Goal: Task Accomplishment & Management: Manage account settings

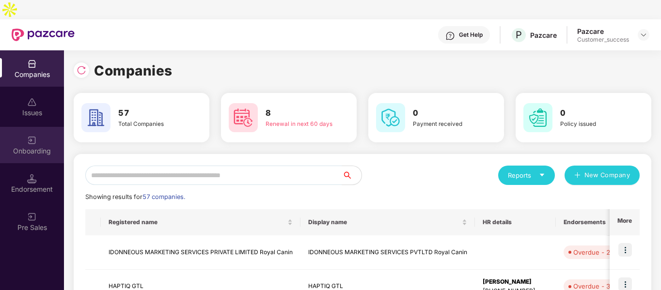
click at [29, 146] on div "Onboarding" at bounding box center [32, 151] width 64 height 10
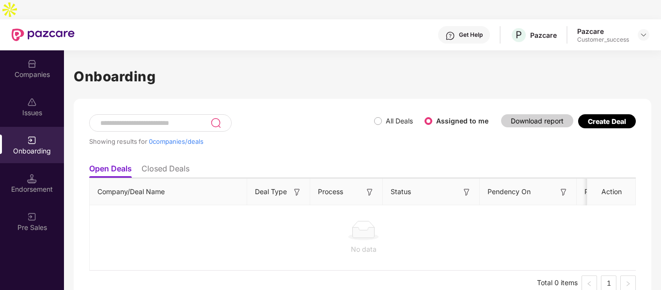
click at [170, 159] on ul "Open Deals Closed Deals" at bounding box center [362, 168] width 546 height 19
click at [168, 159] on ul "Open Deals Closed Deals" at bounding box center [362, 168] width 546 height 19
click at [167, 164] on li "Closed Deals" at bounding box center [165, 171] width 48 height 14
click at [374, 116] on label "All Deals" at bounding box center [395, 121] width 43 height 11
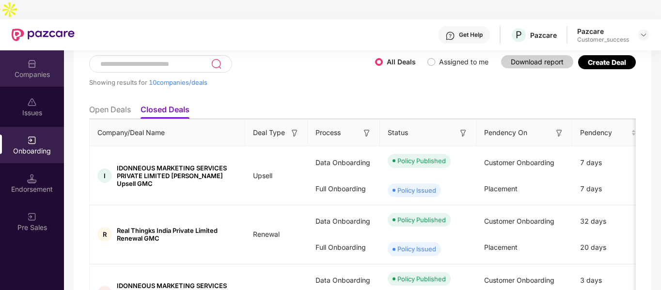
click at [41, 70] on div "Companies" at bounding box center [32, 75] width 64 height 10
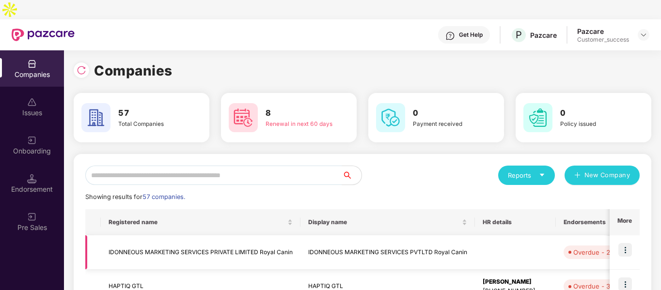
click at [624, 243] on img at bounding box center [625, 250] width 14 height 14
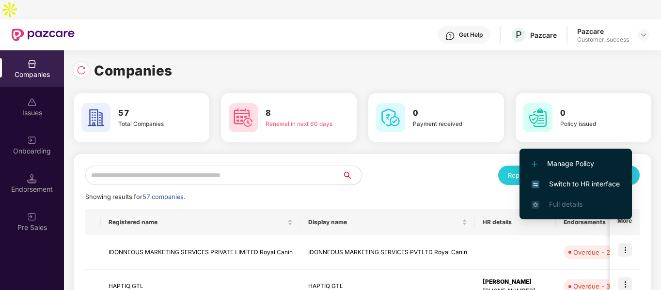
click at [542, 184] on span "Switch to HR interface" at bounding box center [575, 184] width 88 height 11
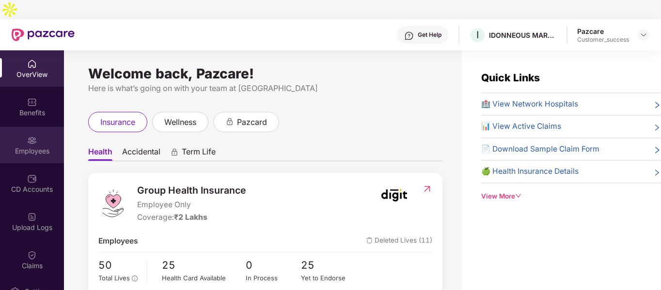
click at [48, 127] on div "Employees" at bounding box center [32, 145] width 64 height 36
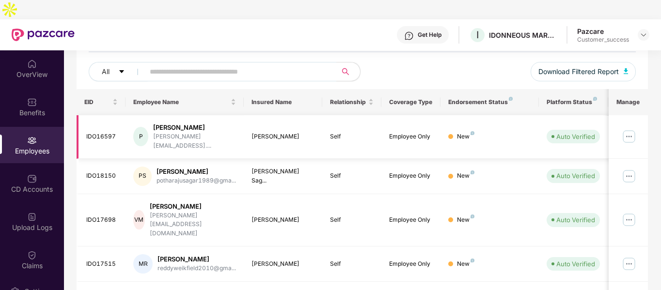
scroll to position [111, 0]
click at [651, 19] on header "Get Help I IDONNEOUS MARKETING SERVICES PVTLTD Royal Canin Pazcare Customer_suc…" at bounding box center [330, 34] width 661 height 31
click at [642, 31] on img at bounding box center [643, 35] width 8 height 8
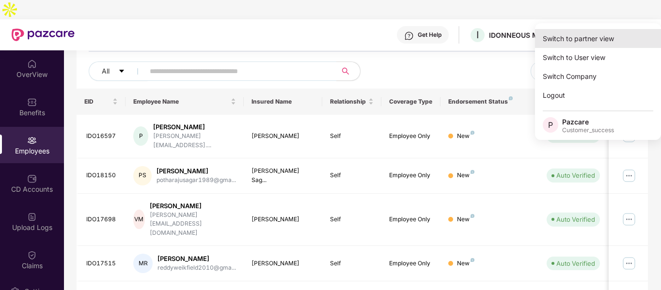
click at [581, 41] on div "Switch to partner view" at bounding box center [598, 38] width 126 height 19
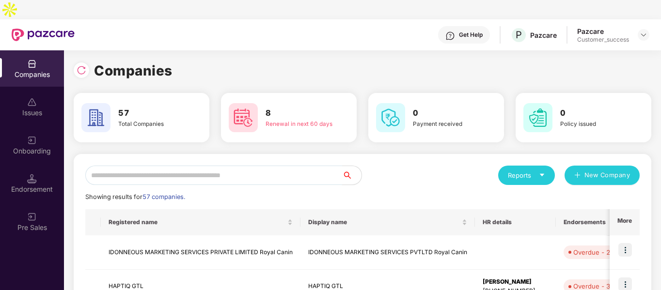
click at [249, 166] on input "text" at bounding box center [213, 175] width 257 height 19
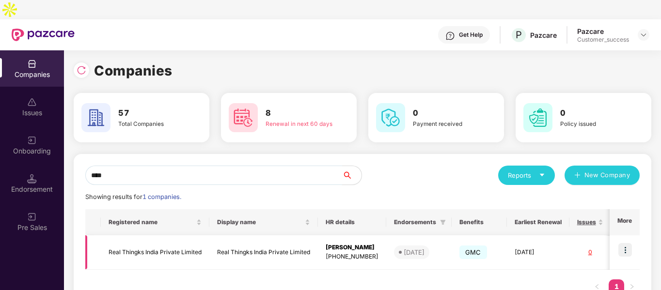
type input "****"
click at [630, 243] on img at bounding box center [625, 250] width 14 height 14
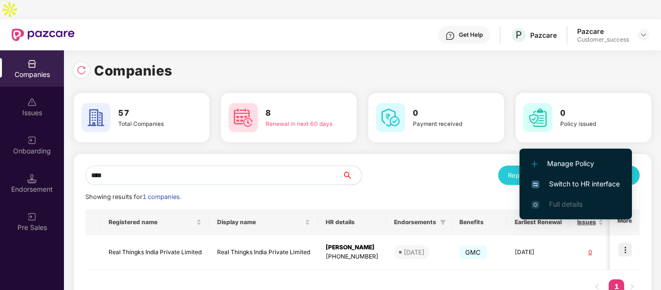
click at [587, 185] on span "Switch to HR interface" at bounding box center [575, 184] width 88 height 11
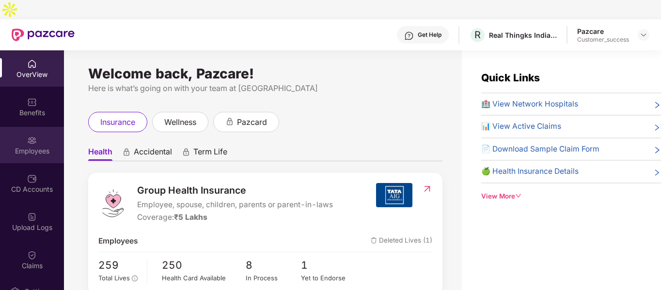
click at [36, 127] on div "Employees" at bounding box center [32, 145] width 64 height 36
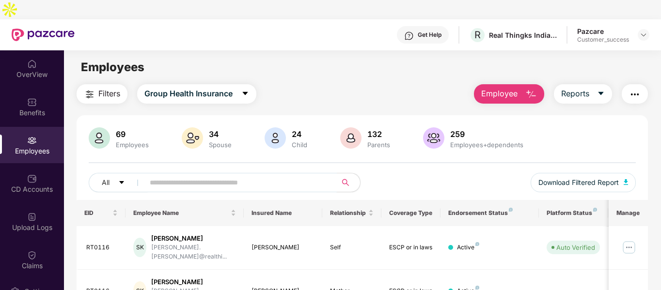
click at [253, 175] on input "text" at bounding box center [237, 182] width 174 height 15
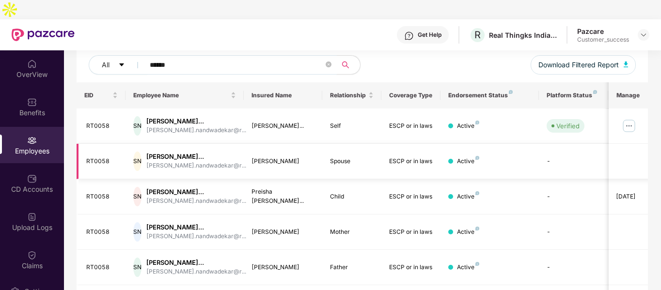
scroll to position [118, 0]
type input "******"
click at [630, 118] on img at bounding box center [628, 125] width 15 height 15
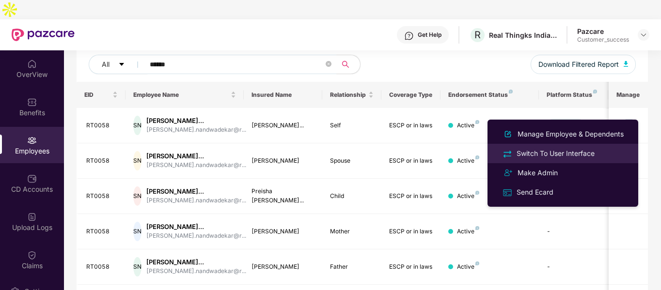
click at [557, 155] on div "Switch To User Interface" at bounding box center [555, 153] width 82 height 11
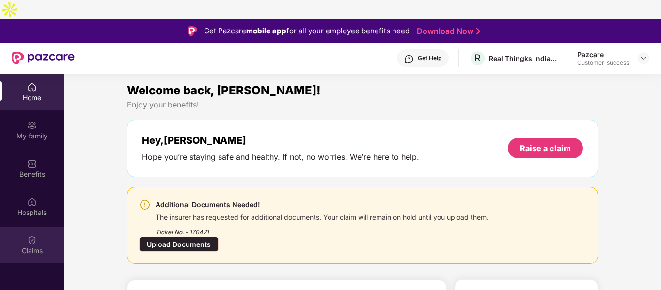
click at [34, 235] on img at bounding box center [32, 240] width 10 height 10
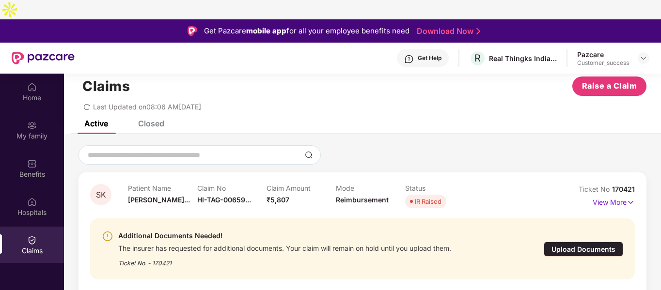
scroll to position [19, 0]
drag, startPoint x: 612, startPoint y: 168, endPoint x: 634, endPoint y: 164, distance: 22.1
click at [634, 172] on div "SK Patient Name [PERSON_NAME]... Claim No HI-TAG-00659... Claim Amount ₹5,807 M…" at bounding box center [362, 235] width 568 height 126
copy span "170421"
click at [640, 52] on div at bounding box center [643, 58] width 12 height 12
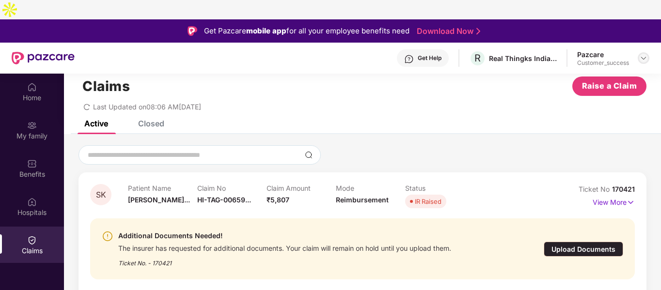
click at [641, 54] on img at bounding box center [643, 58] width 8 height 8
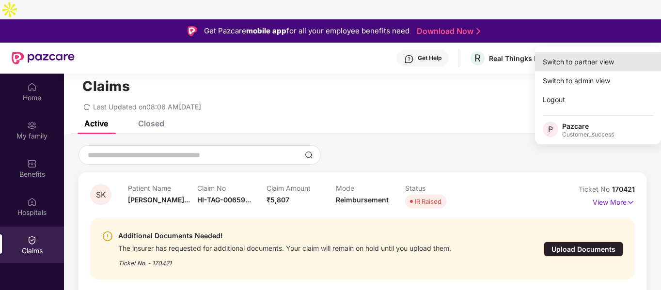
click at [589, 63] on div "Switch to partner view" at bounding box center [598, 61] width 126 height 19
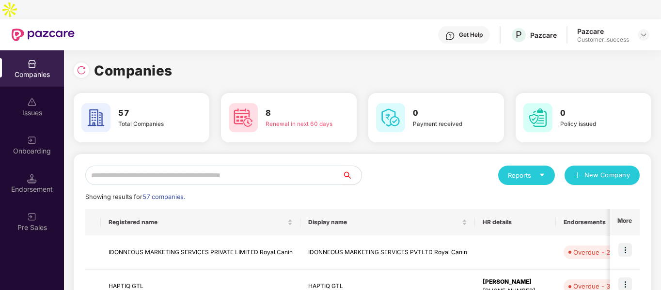
click at [186, 166] on input "text" at bounding box center [213, 175] width 257 height 19
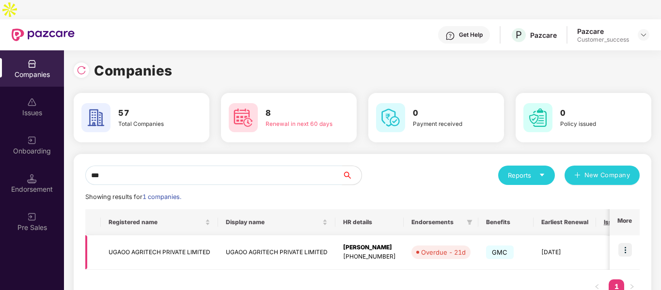
type input "***"
click at [151, 236] on td "UGAOO AGRITECH PRIVATE LIMITED" at bounding box center [159, 252] width 117 height 34
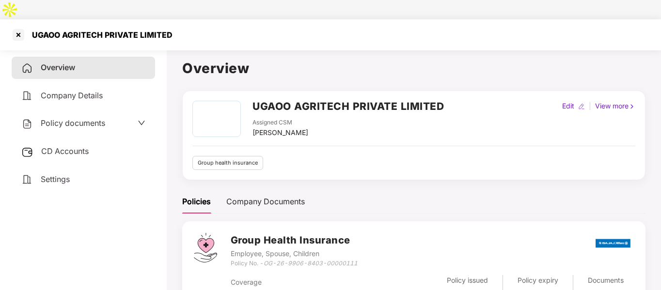
click at [78, 118] on span "Policy documents" at bounding box center [73, 123] width 64 height 10
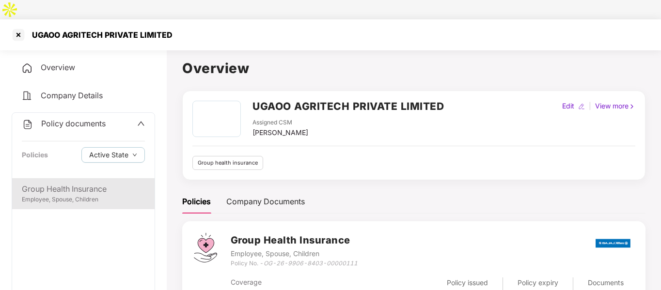
click at [65, 178] on div "Group Health Insurance Employee, Spouse, Children" at bounding box center [83, 193] width 142 height 31
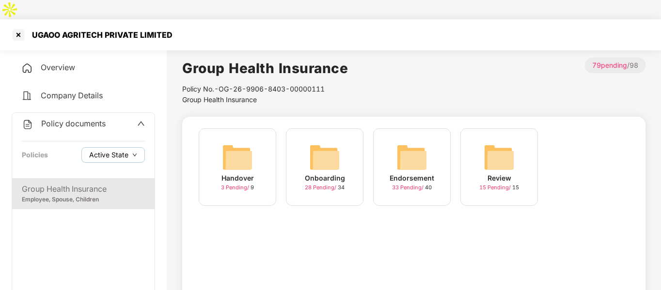
click at [120, 150] on span "Active State" at bounding box center [108, 155] width 39 height 11
click at [96, 169] on span "Archived State" at bounding box center [120, 168] width 55 height 11
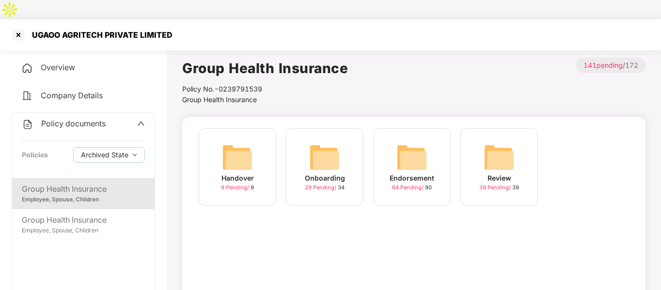
click at [132, 277] on div "Group Health Insurance Employee, Spouse, Children Group Health Insurance Employ…" at bounding box center [83, 243] width 142 height 130
click at [80, 183] on div "Group Health Insurance" at bounding box center [83, 189] width 123 height 12
click at [308, 130] on div "Onboarding 29 Pending / 34" at bounding box center [324, 166] width 77 height 77
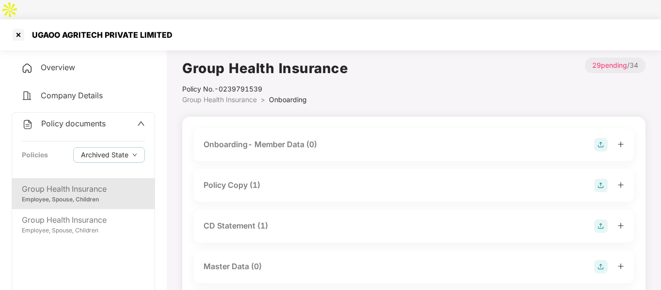
click at [256, 179] on div "Policy Copy (1)" at bounding box center [231, 185] width 57 height 12
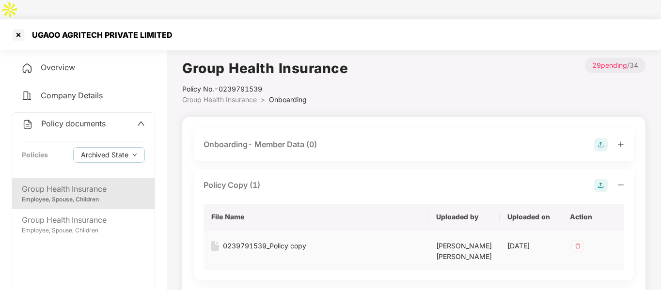
click at [240, 241] on div "0239791539_Policy copy" at bounding box center [264, 246] width 83 height 11
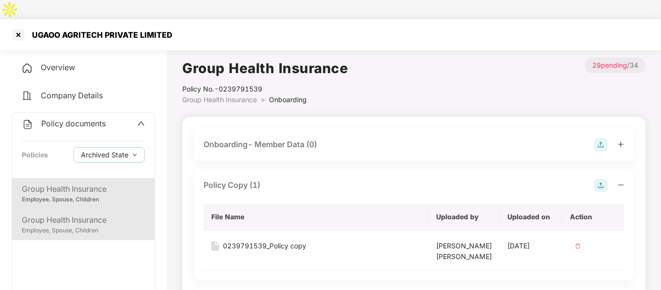
click at [53, 226] on div "Employee, Spouse, Children" at bounding box center [83, 230] width 123 height 9
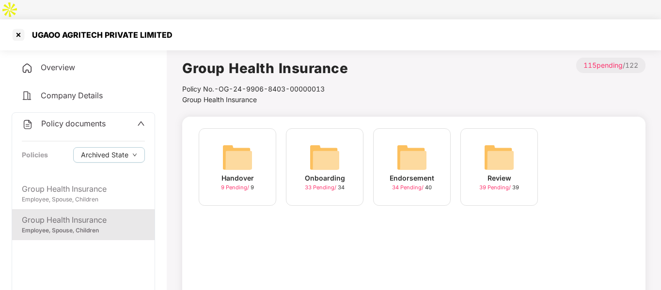
click at [329, 142] on img at bounding box center [324, 157] width 31 height 31
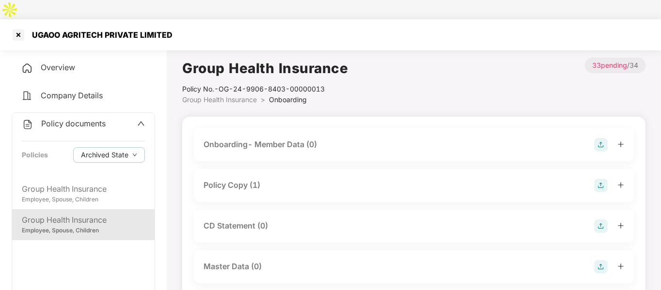
click at [245, 175] on div "Policy Copy (1)" at bounding box center [414, 185] width 440 height 33
click at [255, 179] on div "Policy Copy (1)" at bounding box center [231, 185] width 57 height 12
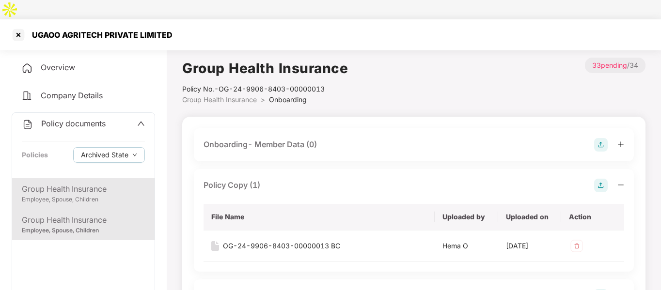
click at [88, 183] on div "Group Health Insurance" at bounding box center [83, 189] width 123 height 12
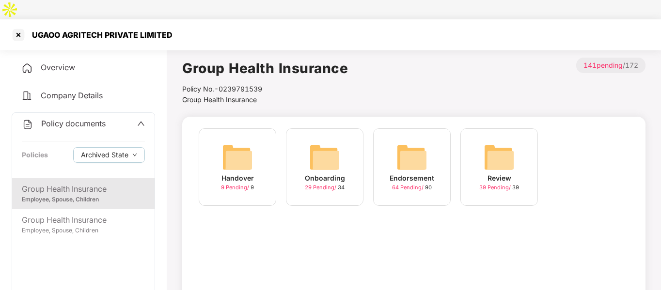
click at [387, 128] on div "Endorsement 64 Pending / 90" at bounding box center [411, 166] width 77 height 77
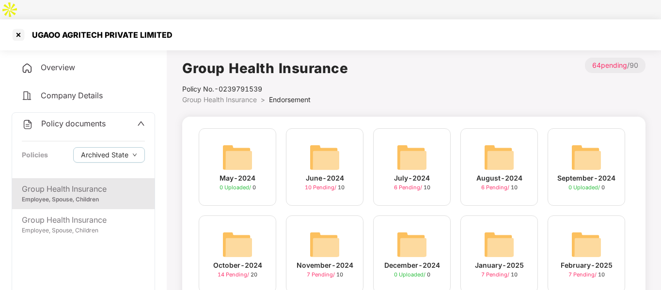
click at [316, 143] on img at bounding box center [324, 157] width 31 height 31
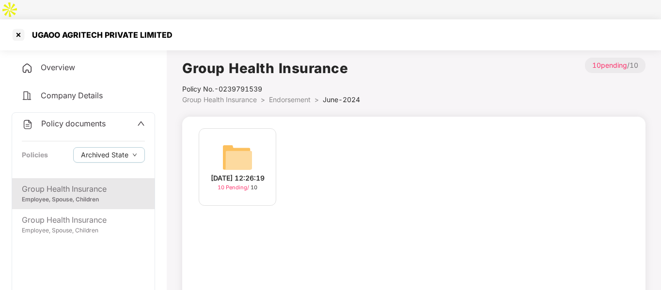
click at [245, 144] on img at bounding box center [237, 157] width 31 height 31
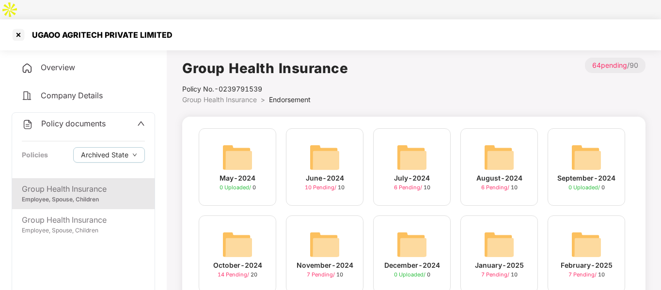
click at [390, 147] on div "July-2024 6 Pending / 10" at bounding box center [411, 166] width 77 height 77
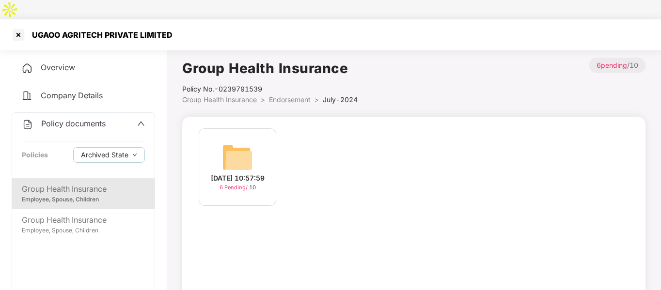
click at [249, 142] on img at bounding box center [237, 157] width 31 height 31
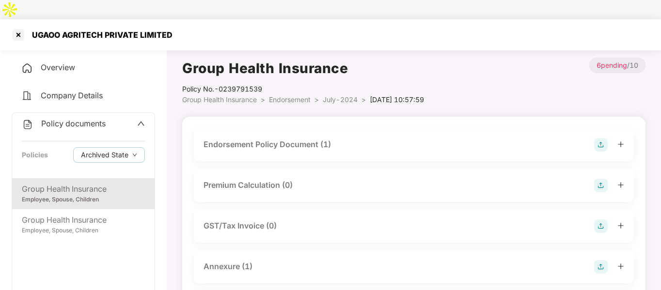
click at [253, 139] on div "Endorsement Policy Document (1)" at bounding box center [266, 145] width 127 height 12
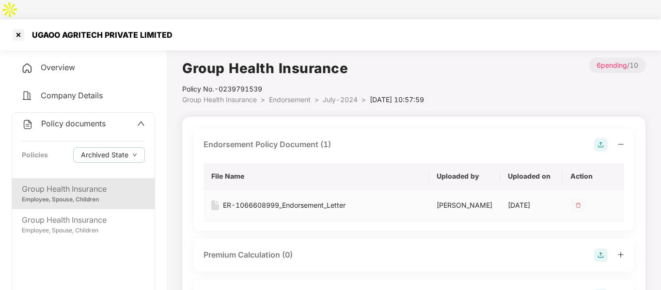
scroll to position [71, 0]
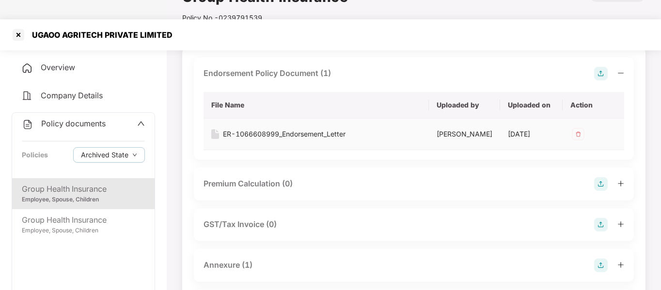
click at [254, 129] on div "ER-1066608999_Endorsement_Letter" at bounding box center [284, 134] width 123 height 11
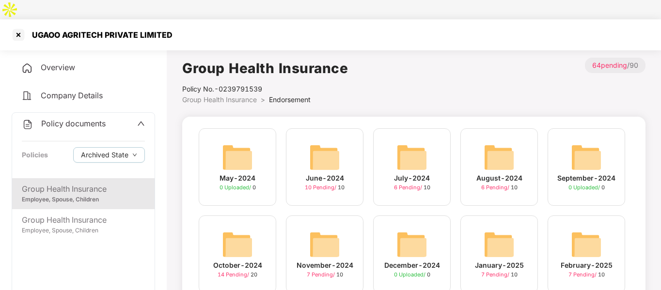
click at [483, 144] on div "August-2024 6 Pending / 10" at bounding box center [498, 166] width 77 height 77
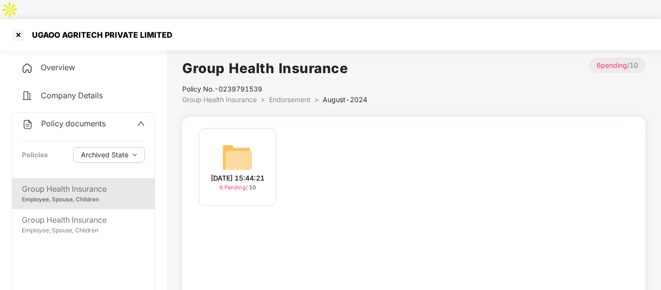
click at [273, 141] on div "[DATE] 15:44:21 6 Pending / 10" at bounding box center [237, 166] width 77 height 77
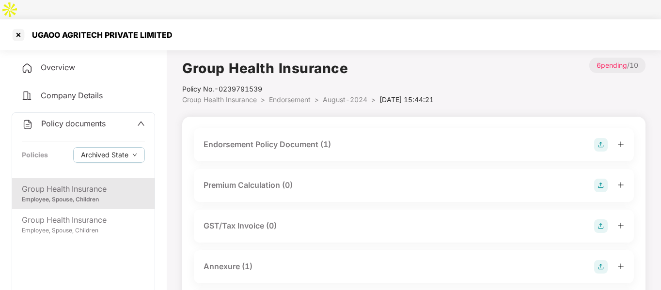
click at [282, 139] on div "Endorsement Policy Document (1)" at bounding box center [266, 145] width 127 height 12
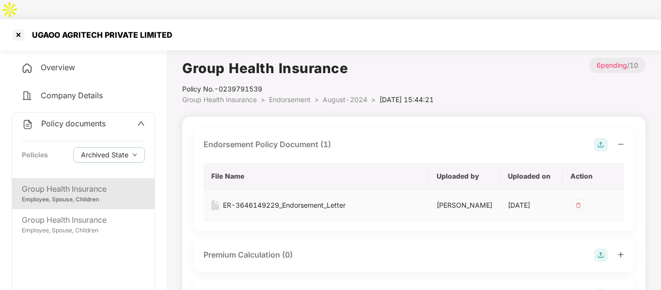
click at [245, 200] on div "ER-3646149229_Endorsement_Letter" at bounding box center [284, 205] width 123 height 11
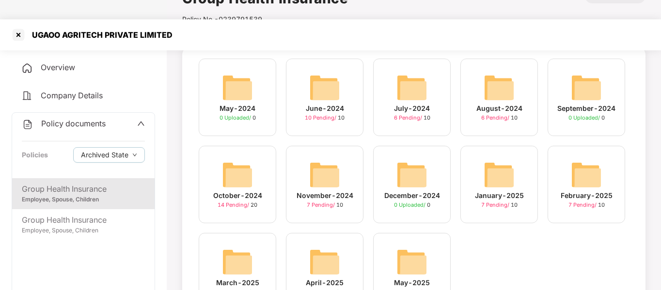
scroll to position [71, 0]
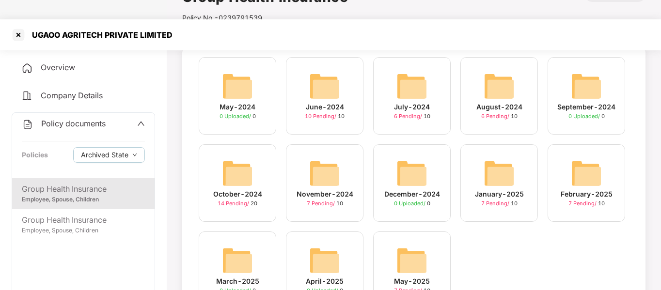
click at [227, 158] on img at bounding box center [237, 173] width 31 height 31
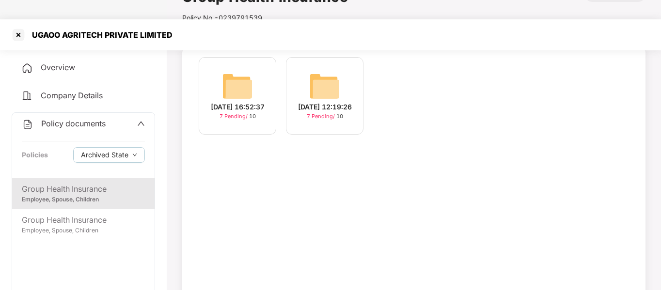
click at [217, 70] on div "[DATE] 16:52:37 7 Pending / 10" at bounding box center [237, 95] width 77 height 77
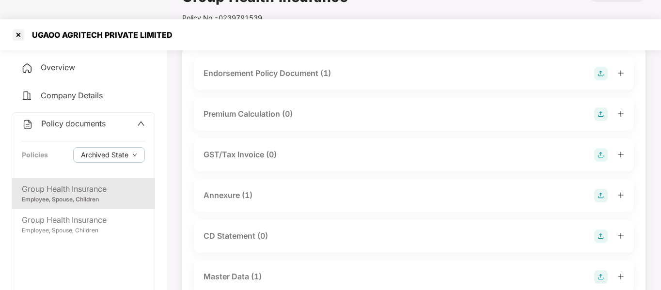
click at [247, 67] on div "Endorsement Policy Document (1)" at bounding box center [266, 73] width 127 height 12
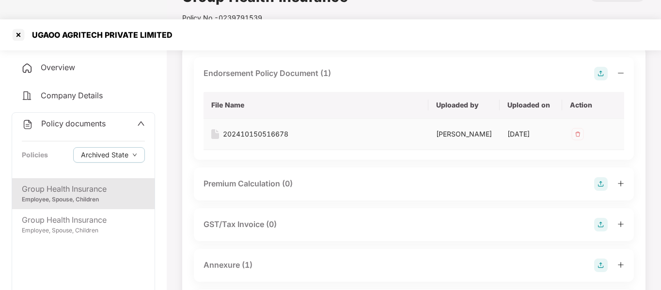
click at [233, 129] on div "202410150516678" at bounding box center [255, 134] width 65 height 11
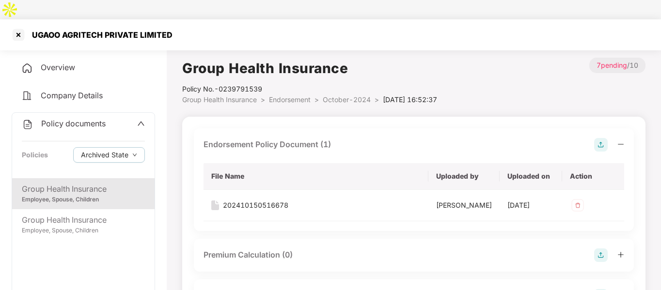
scroll to position [71, 0]
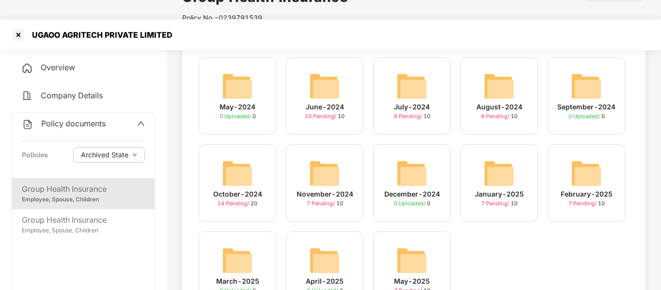
click at [264, 156] on div "October-2024 14 Pending / 20" at bounding box center [237, 182] width 77 height 77
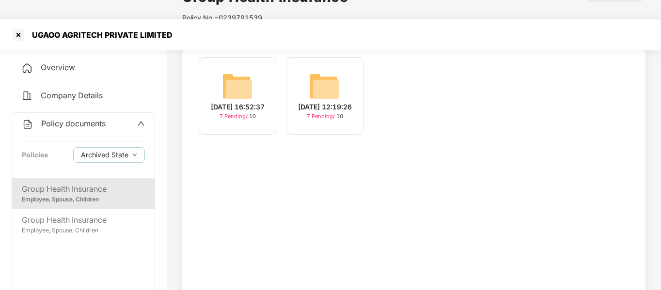
click at [322, 71] on img at bounding box center [324, 86] width 31 height 31
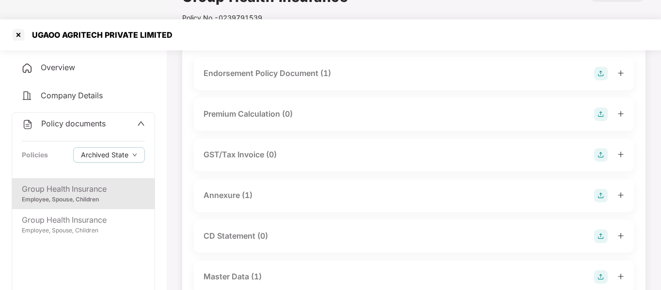
click at [262, 67] on div "Endorsement Policy Document (1)" at bounding box center [266, 73] width 127 height 12
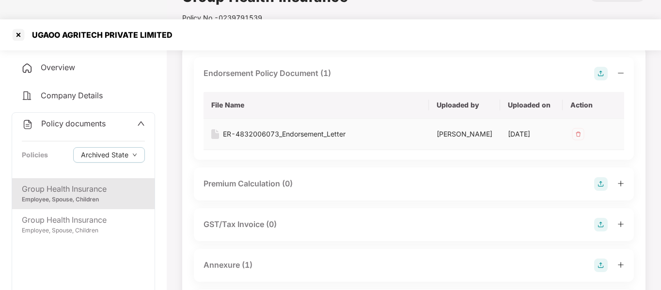
click at [254, 129] on div "ER-4832006073_Endorsement_Letter" at bounding box center [284, 134] width 123 height 11
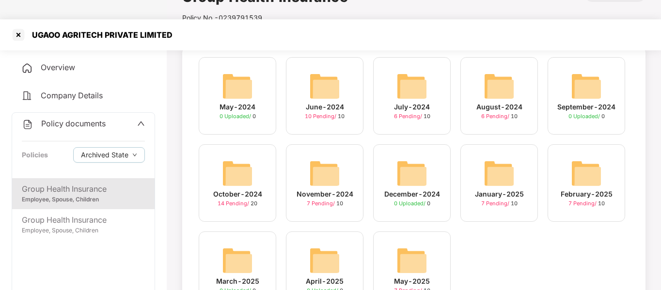
click at [320, 168] on img at bounding box center [324, 173] width 31 height 31
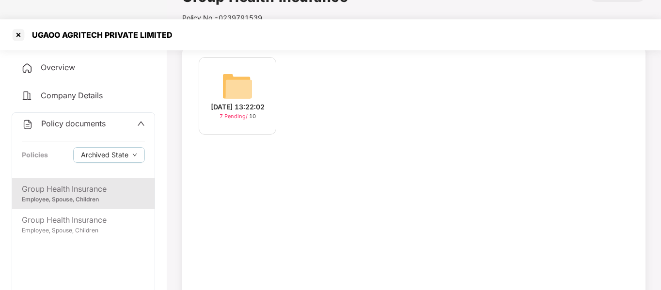
click at [232, 71] on img at bounding box center [237, 86] width 31 height 31
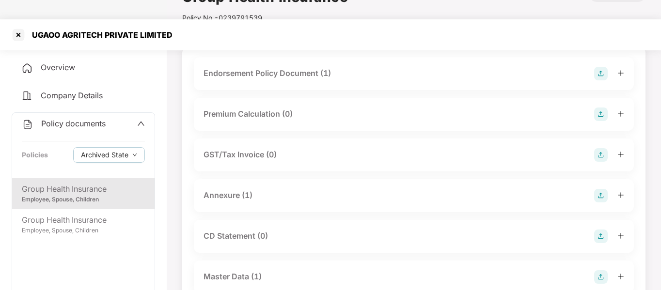
click at [298, 62] on div "Endorsement Policy Document (1)" at bounding box center [414, 73] width 440 height 33
click at [296, 67] on div "Endorsement Policy Document (1)" at bounding box center [266, 73] width 127 height 12
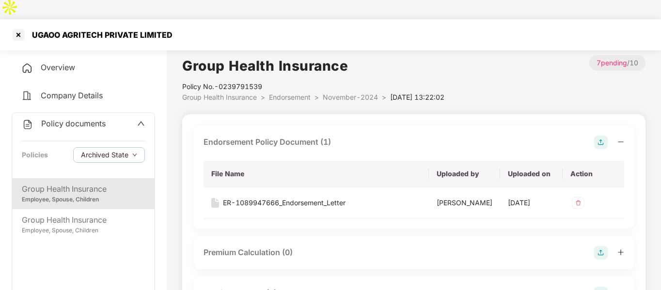
scroll to position [2, 0]
click at [264, 188] on td "ER-1089947666_Endorsement_Letter" at bounding box center [315, 203] width 225 height 31
click at [111, 150] on span "Archived State" at bounding box center [104, 155] width 47 height 11
click at [288, 198] on div "ER-1089947666_Endorsement_Letter" at bounding box center [284, 203] width 123 height 11
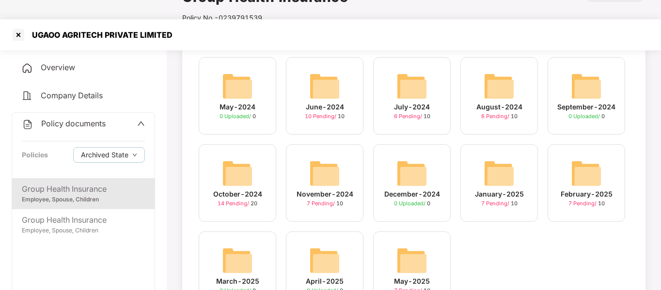
click at [503, 158] on img at bounding box center [498, 173] width 31 height 31
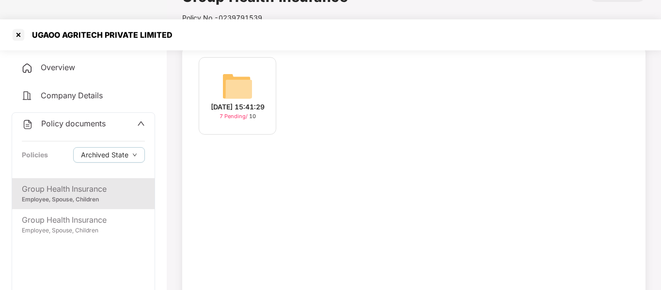
click at [246, 71] on img at bounding box center [237, 86] width 31 height 31
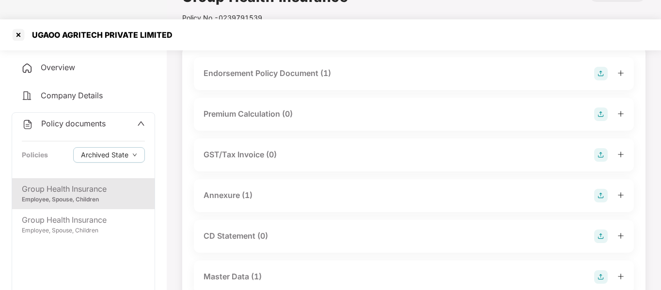
click at [256, 57] on div "Endorsement Policy Document (1)" at bounding box center [414, 73] width 440 height 33
click at [247, 67] on div "Endorsement Policy Document (1)" at bounding box center [266, 73] width 127 height 12
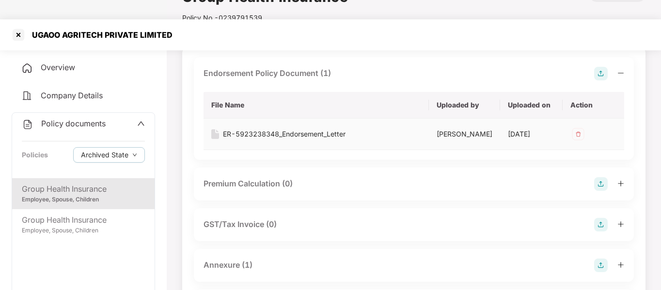
click at [232, 129] on div "ER-5923238348_Endorsement_Letter" at bounding box center [284, 134] width 123 height 11
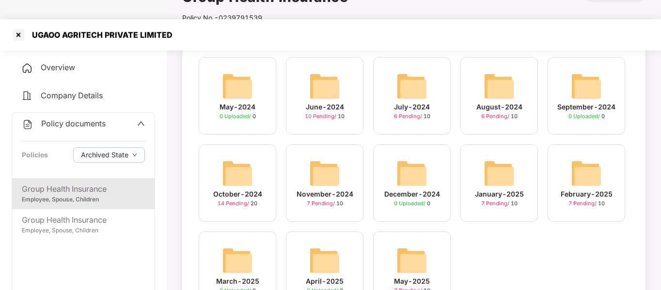
click at [592, 158] on img at bounding box center [586, 173] width 31 height 31
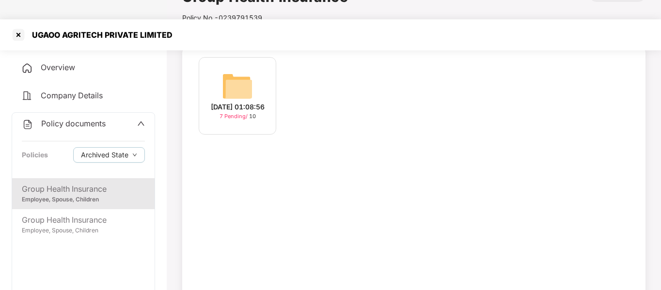
click at [253, 73] on div "[DATE] 01:08:56 7 Pending / 10" at bounding box center [237, 95] width 77 height 77
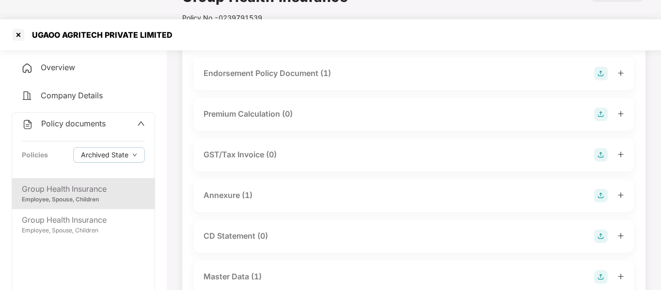
click at [241, 67] on div "Endorsement Policy Document (1)" at bounding box center [266, 73] width 127 height 12
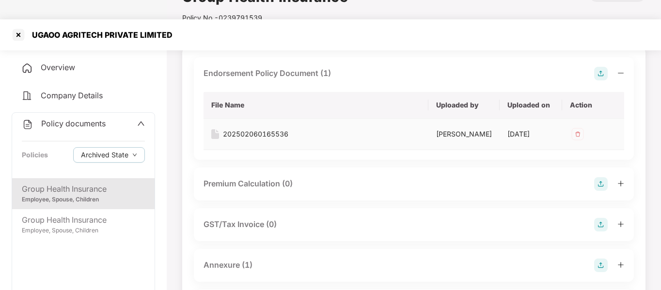
click at [235, 129] on div "202502060165536" at bounding box center [255, 134] width 65 height 11
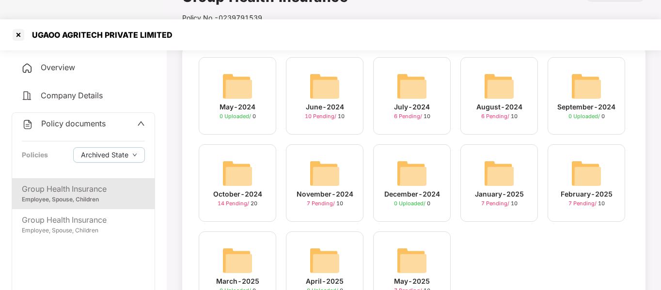
scroll to position [104, 0]
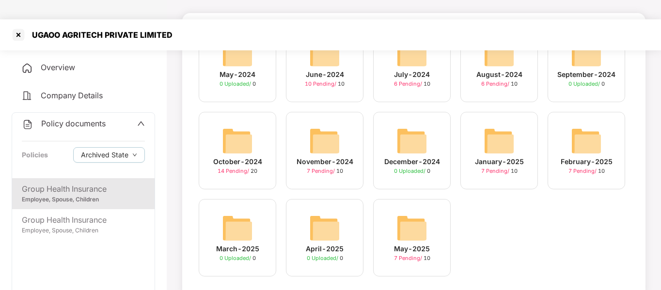
click at [426, 213] on img at bounding box center [411, 228] width 31 height 31
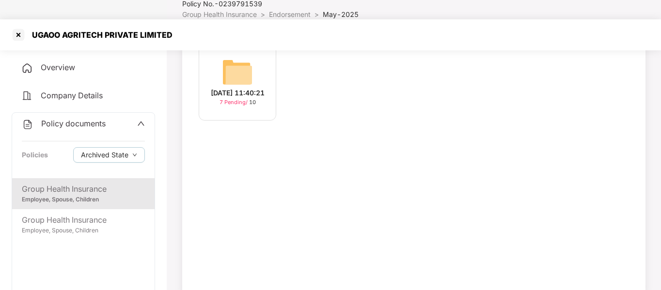
click at [230, 88] on div "[DATE] 11:40:21" at bounding box center [238, 93] width 54 height 11
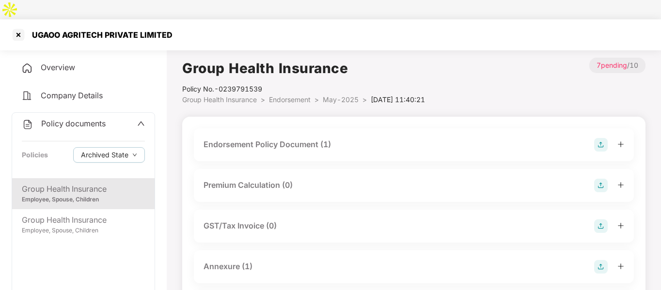
click at [232, 139] on div "Endorsement Policy Document (1)" at bounding box center [266, 145] width 127 height 12
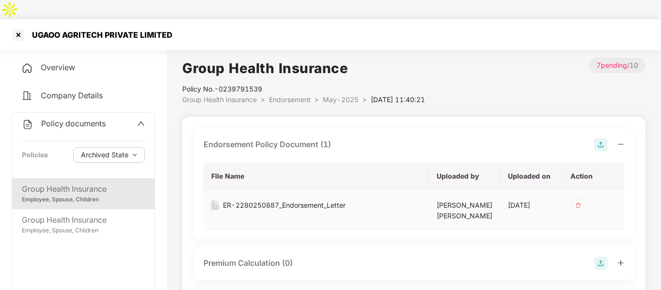
click at [235, 200] on div "ER-2280250887_Endorsement_Letter" at bounding box center [284, 205] width 123 height 11
click at [16, 27] on div at bounding box center [18, 34] width 15 height 15
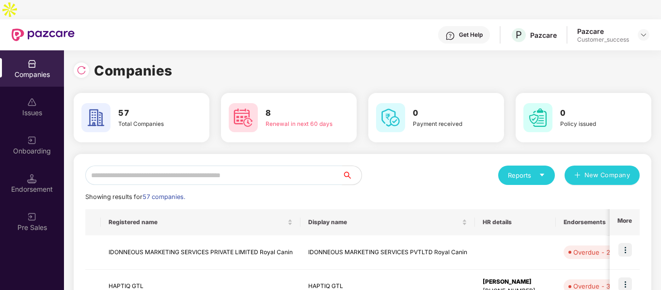
click at [148, 166] on input "text" at bounding box center [213, 175] width 257 height 19
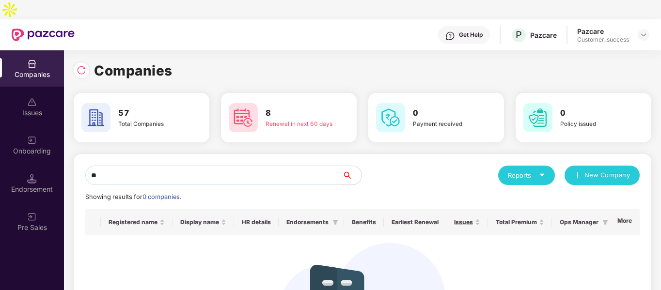
type input "*"
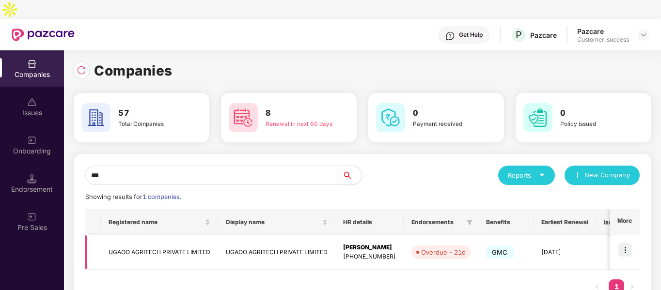
type input "***"
click at [628, 243] on img at bounding box center [625, 250] width 14 height 14
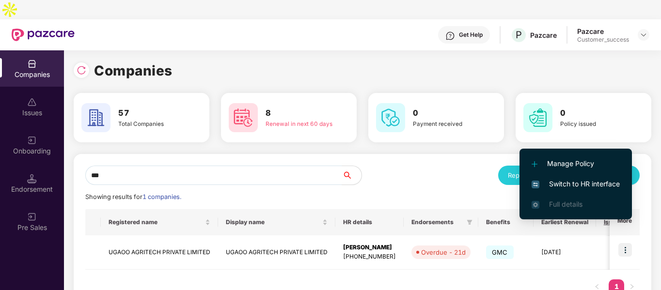
click at [541, 181] on span "Switch to HR interface" at bounding box center [575, 184] width 88 height 11
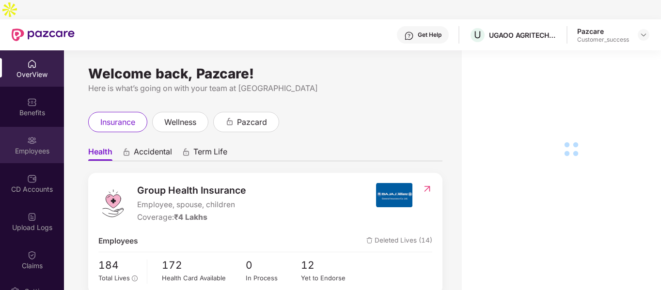
click at [36, 137] on div "Employees" at bounding box center [32, 145] width 64 height 36
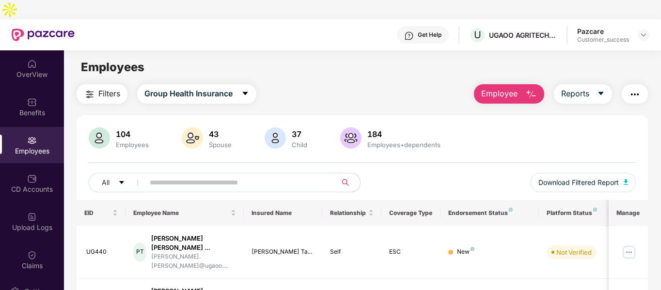
click at [170, 175] on input "text" at bounding box center [237, 182] width 174 height 15
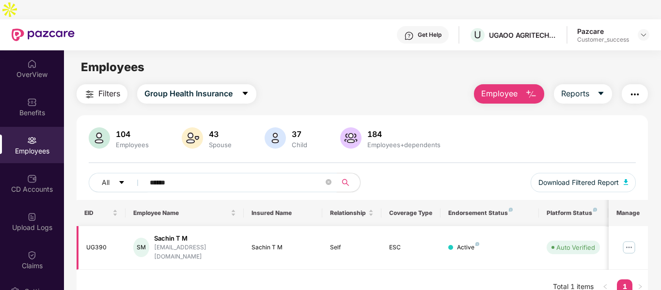
type input "******"
click at [629, 240] on img at bounding box center [628, 247] width 15 height 15
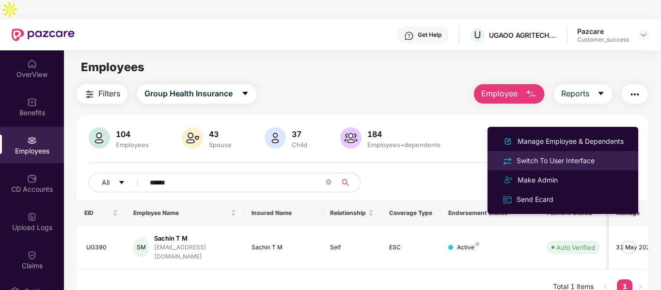
click at [521, 166] on div "Switch To User Interface" at bounding box center [555, 160] width 82 height 11
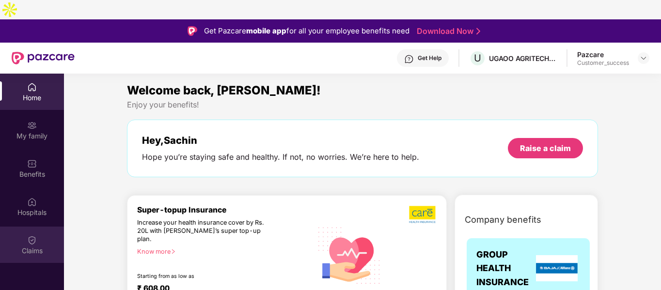
click at [28, 235] on img at bounding box center [32, 240] width 10 height 10
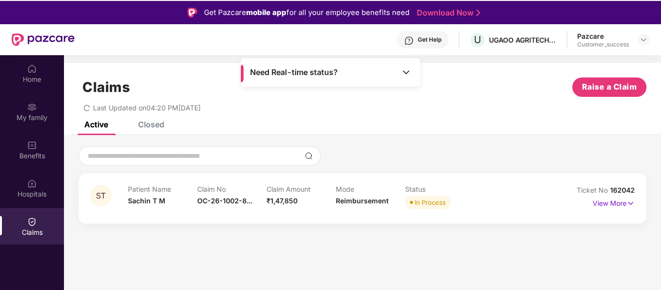
scroll to position [19, 0]
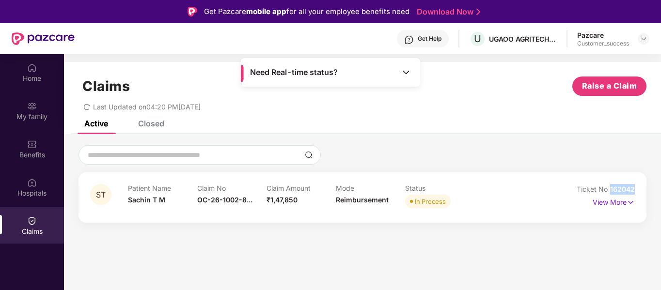
drag, startPoint x: 611, startPoint y: 170, endPoint x: 641, endPoint y: 170, distance: 30.0
click at [641, 172] on div "ST Patient Name [PERSON_NAME] T M Claim No OC-26-1002-8... Claim Amount ₹1,47,8…" at bounding box center [362, 197] width 568 height 50
copy span "162042"
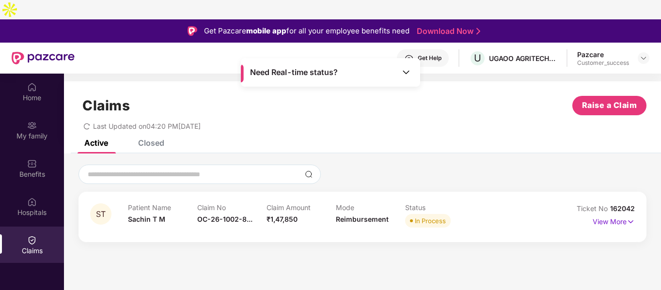
drag, startPoint x: 648, startPoint y: 21, endPoint x: 639, endPoint y: 24, distance: 9.4
click at [639, 43] on div "Get Help U UGAOO AGRITECH PRIVATE LIMITED Pazcare Customer_success" at bounding box center [362, 58] width 574 height 31
click at [644, 54] on img at bounding box center [643, 58] width 8 height 8
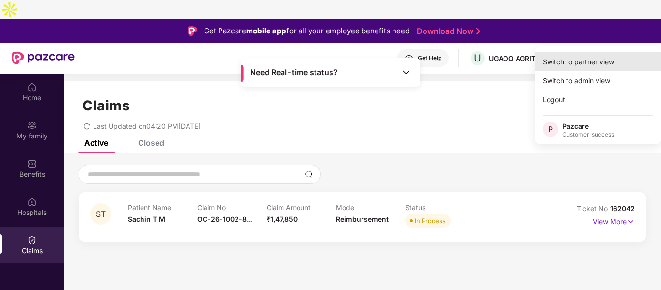
click at [596, 61] on div "Switch to partner view" at bounding box center [598, 61] width 126 height 19
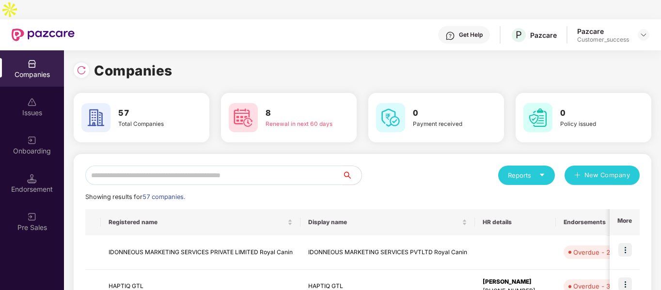
click at [240, 166] on input "text" at bounding box center [213, 175] width 257 height 19
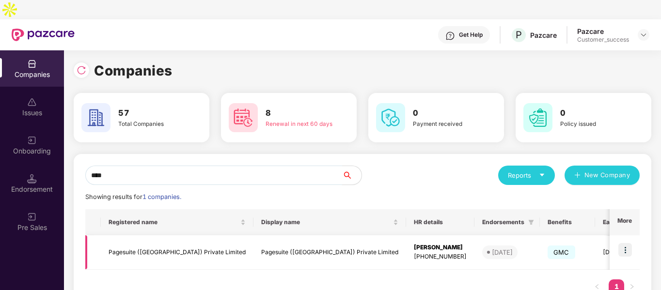
type input "****"
click at [624, 243] on img at bounding box center [625, 250] width 14 height 14
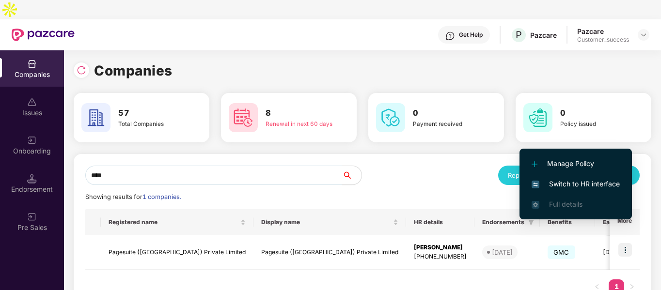
click at [560, 181] on span "Switch to HR interface" at bounding box center [575, 184] width 88 height 11
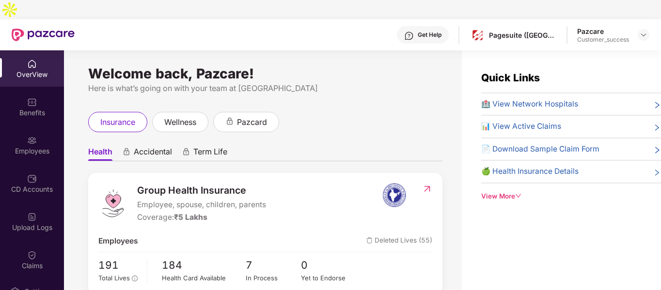
click at [23, 127] on div "Employees" at bounding box center [32, 145] width 64 height 36
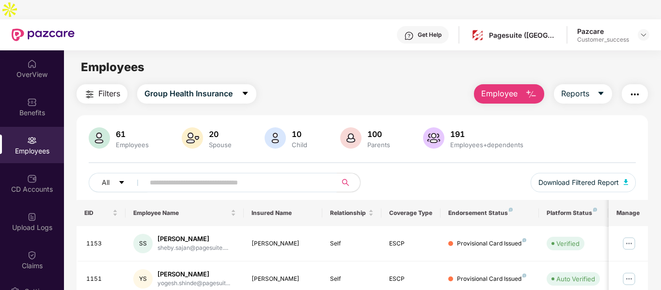
click at [269, 175] on input "text" at bounding box center [237, 182] width 174 height 15
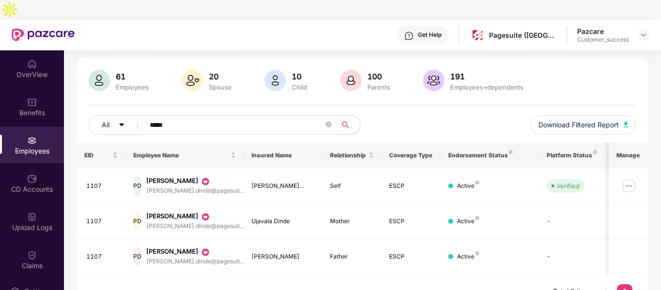
scroll to position [84, 0]
type input "*****"
click at [629, 178] on img at bounding box center [628, 185] width 15 height 15
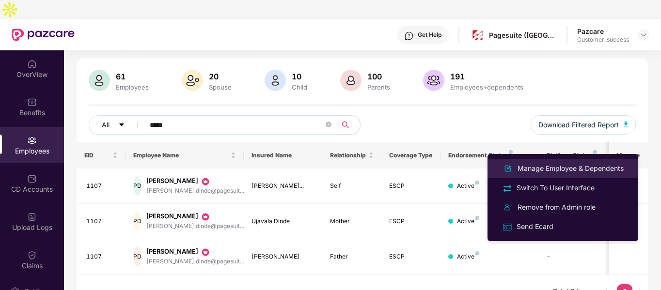
click at [543, 159] on li "Manage Employee & Dependents" at bounding box center [562, 168] width 151 height 19
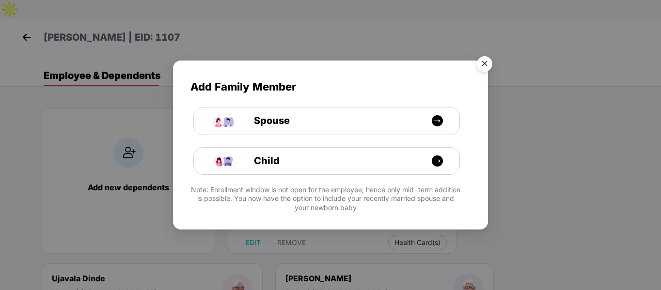
click at [477, 66] on img "Close" at bounding box center [484, 65] width 27 height 27
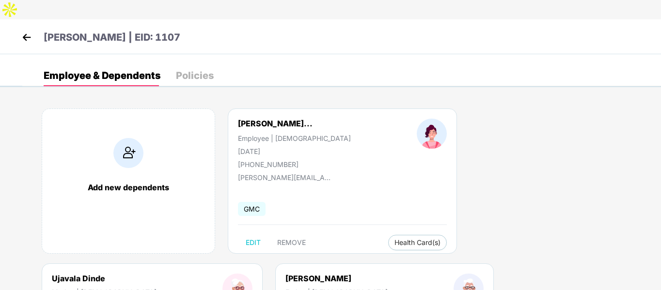
click at [27, 30] on img at bounding box center [26, 37] width 15 height 15
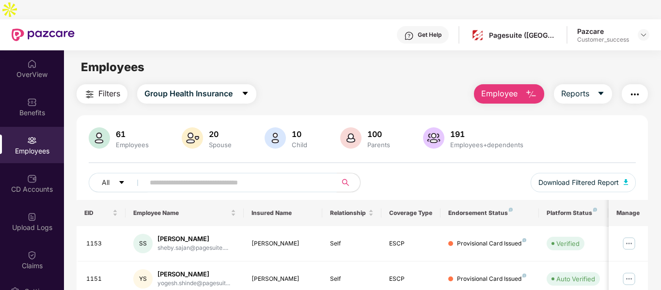
click at [256, 175] on input "text" at bounding box center [237, 182] width 174 height 15
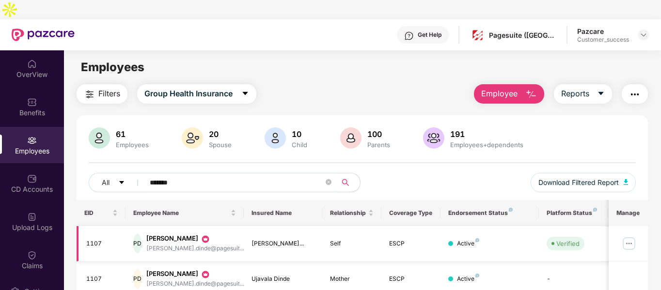
type input "*******"
click at [629, 236] on img at bounding box center [628, 243] width 15 height 15
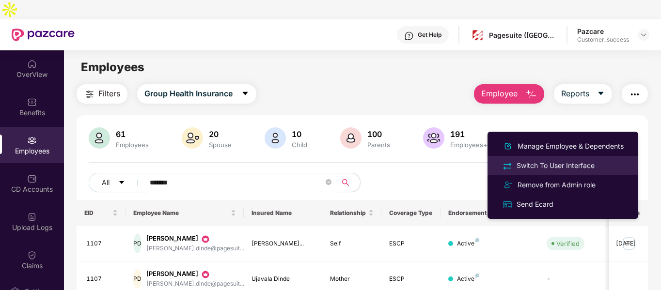
click at [524, 169] on div "Switch To User Interface" at bounding box center [555, 165] width 82 height 11
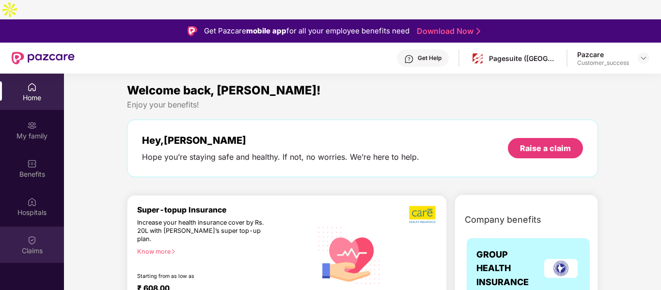
click at [16, 246] on div "Claims" at bounding box center [32, 251] width 64 height 10
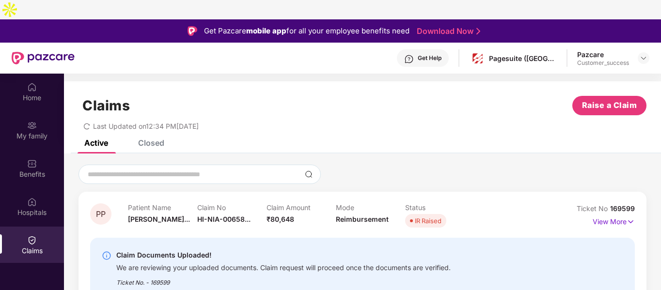
scroll to position [54, 0]
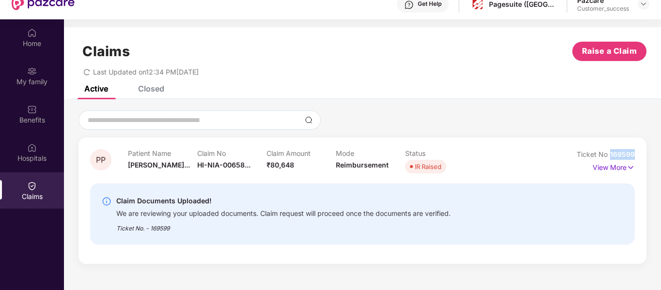
drag, startPoint x: 610, startPoint y: 134, endPoint x: 634, endPoint y: 131, distance: 24.3
click at [634, 150] on span "169599" at bounding box center [622, 154] width 25 height 8
copy span "169599"
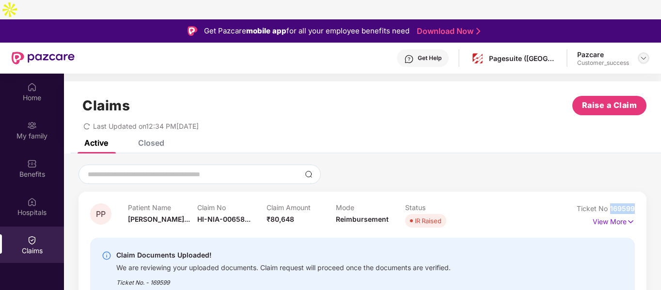
click at [645, 54] on img at bounding box center [643, 58] width 8 height 8
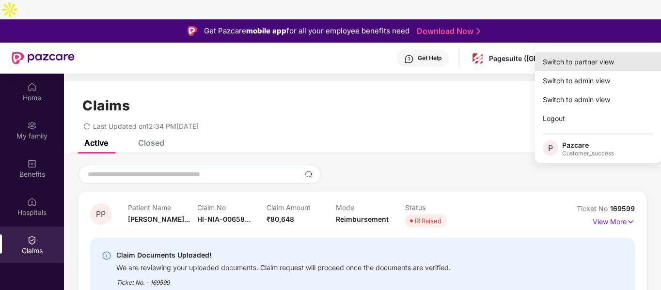
click at [571, 53] on div "Switch to partner view" at bounding box center [598, 61] width 126 height 19
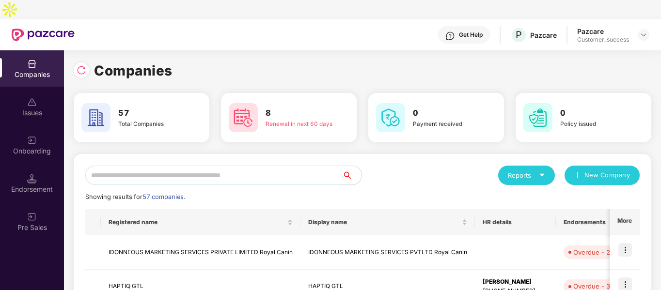
click at [249, 166] on input "text" at bounding box center [213, 175] width 257 height 19
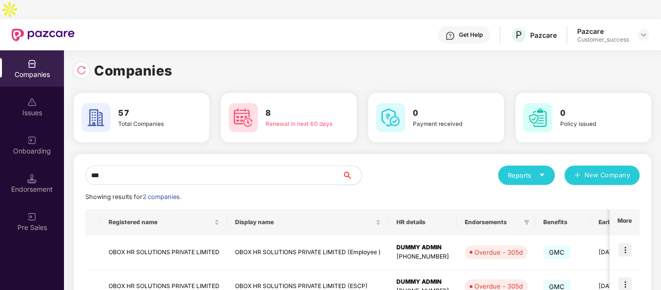
scroll to position [48, 0]
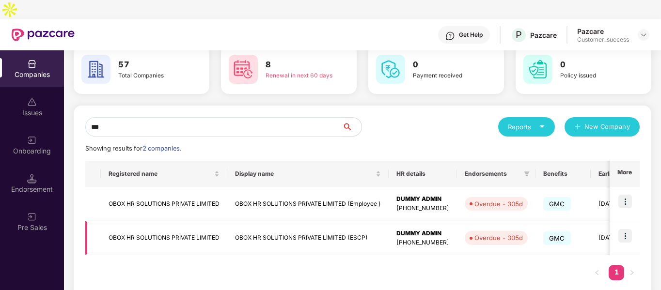
type input "***"
click at [625, 229] on img at bounding box center [625, 236] width 14 height 14
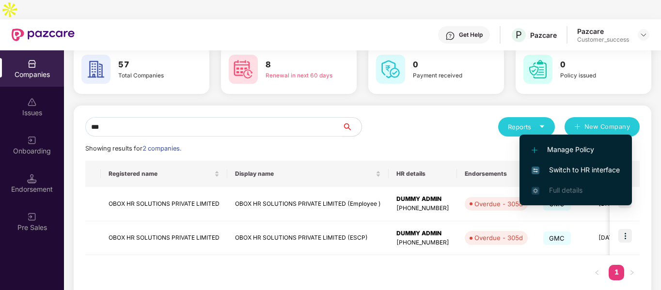
click at [559, 168] on span "Switch to HR interface" at bounding box center [575, 170] width 88 height 11
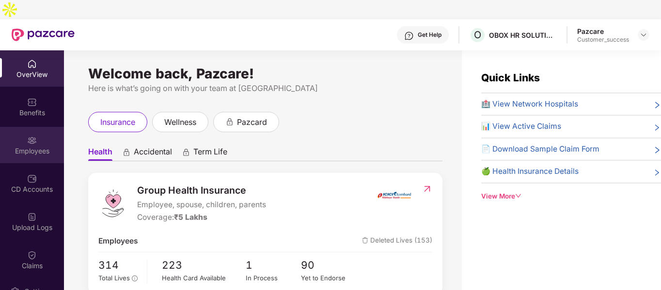
click at [44, 146] on div "Employees" at bounding box center [32, 151] width 64 height 10
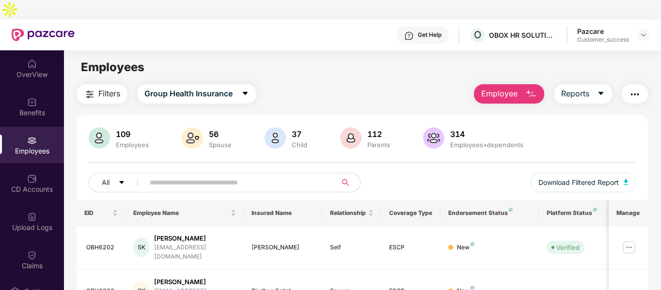
click at [224, 175] on input "text" at bounding box center [237, 182] width 174 height 15
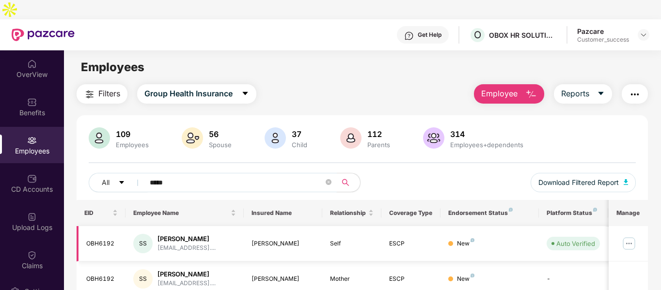
scroll to position [58, 0]
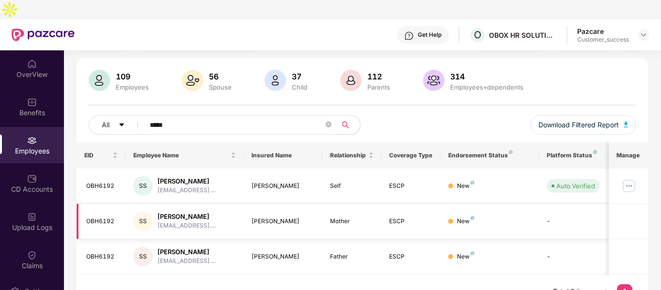
type input "*****"
click at [643, 31] on img at bounding box center [643, 35] width 8 height 8
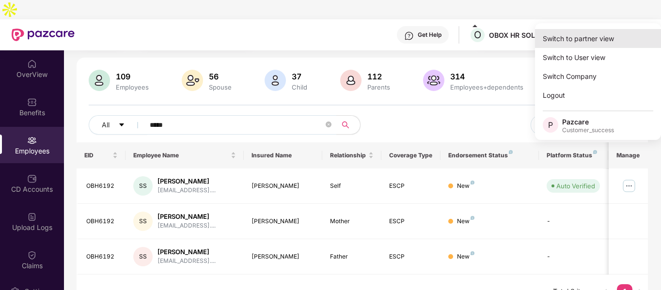
click at [586, 39] on div "Switch to partner view" at bounding box center [598, 38] width 126 height 19
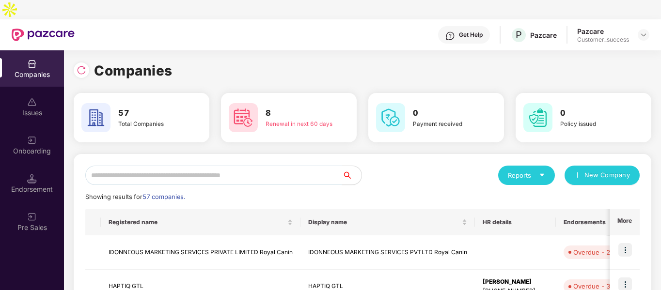
click at [184, 166] on input "text" at bounding box center [213, 175] width 257 height 19
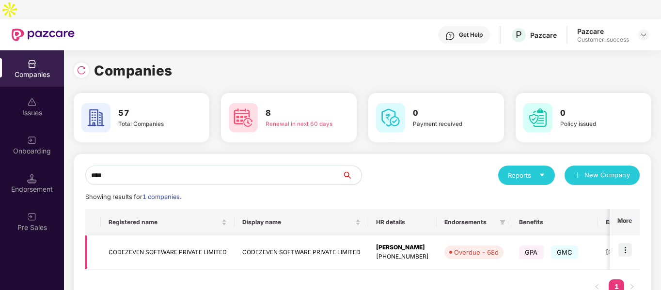
type input "****"
click at [621, 243] on img at bounding box center [625, 250] width 14 height 14
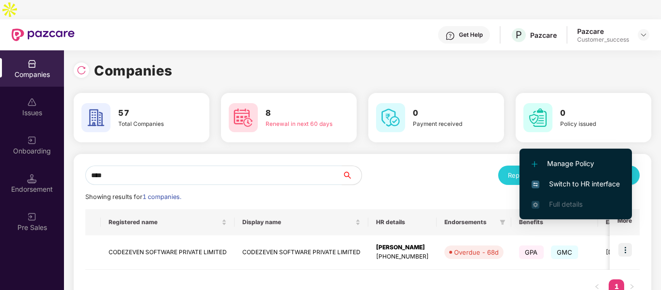
click at [560, 179] on span "Switch to HR interface" at bounding box center [575, 184] width 88 height 11
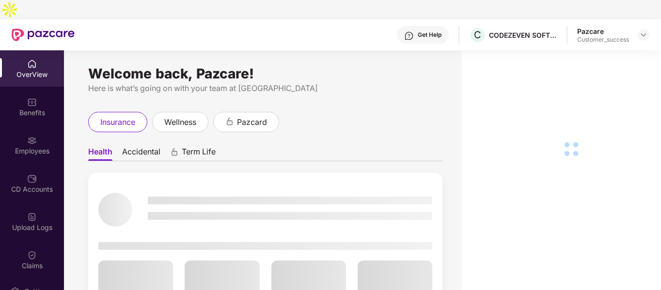
click at [38, 146] on div "Employees" at bounding box center [32, 151] width 64 height 10
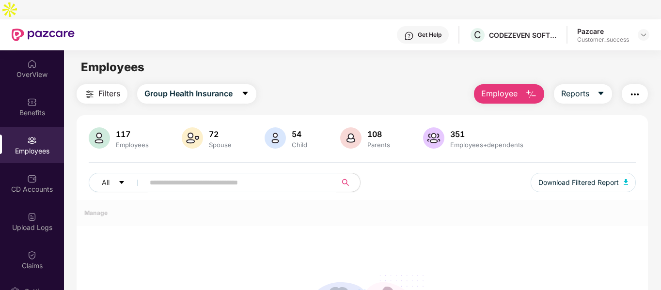
click at [221, 175] on input "text" at bounding box center [237, 182] width 174 height 15
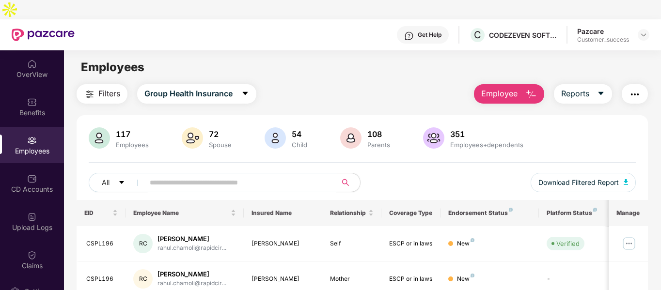
paste input "**********"
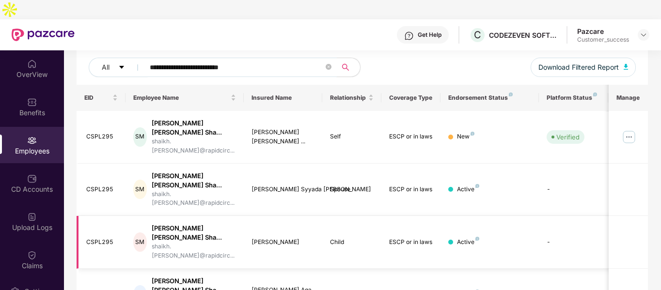
scroll to position [116, 0]
type input "**********"
click at [631, 129] on img at bounding box center [628, 136] width 15 height 15
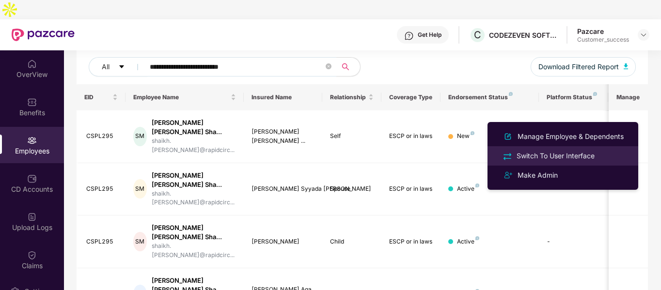
click at [503, 157] on img at bounding box center [507, 156] width 11 height 11
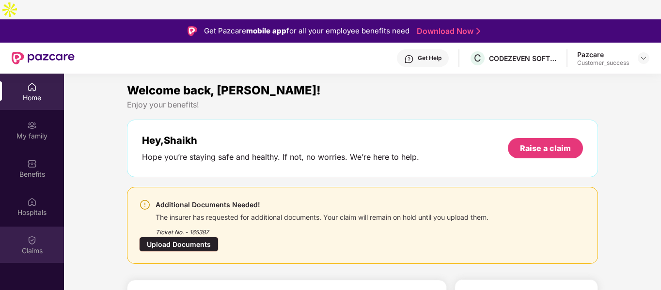
click at [40, 227] on div "Claims" at bounding box center [32, 245] width 64 height 36
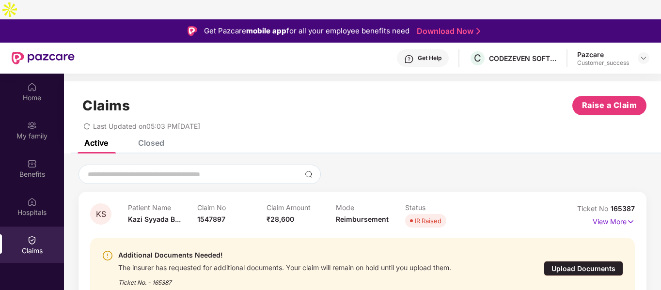
scroll to position [54, 0]
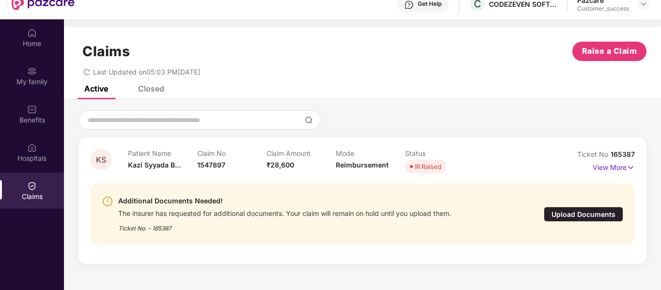
click at [619, 150] on span "165387" at bounding box center [622, 154] width 24 height 8
copy div "No 165387"
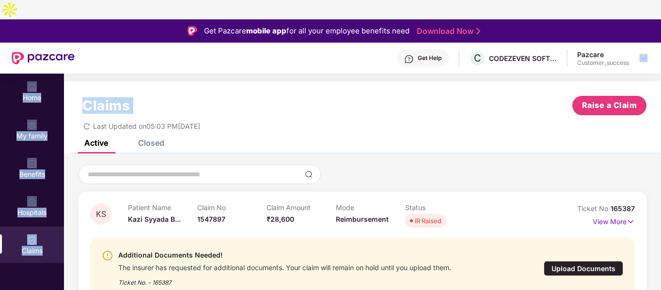
drag, startPoint x: 640, startPoint y: 34, endPoint x: 594, endPoint y: 61, distance: 53.2
click at [594, 61] on div "Get Pazcare mobile app for all your employee benefits need Download Now Get Hel…" at bounding box center [330, 191] width 661 height 344
click at [645, 54] on img at bounding box center [643, 58] width 8 height 8
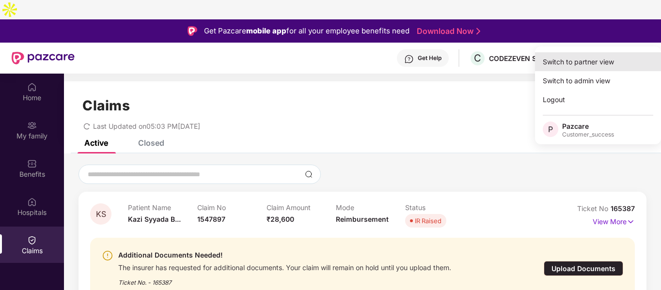
click at [599, 64] on div "Switch to partner view" at bounding box center [598, 61] width 126 height 19
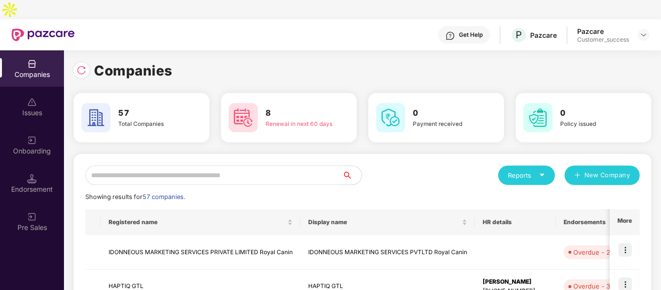
click at [314, 166] on input "text" at bounding box center [213, 175] width 257 height 19
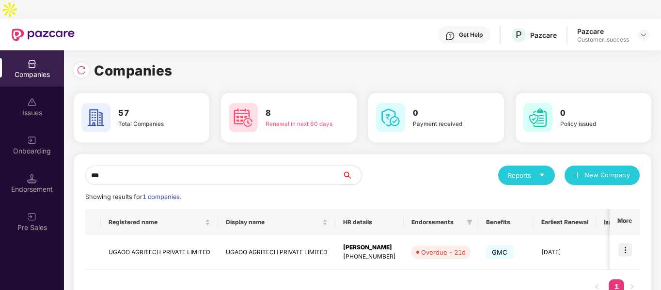
click at [314, 166] on input "***" at bounding box center [213, 175] width 257 height 19
type input "***"
click at [625, 243] on img at bounding box center [625, 250] width 14 height 14
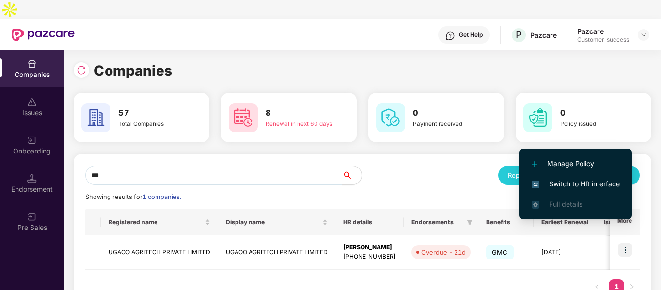
click at [543, 176] on li "Switch to HR interface" at bounding box center [575, 184] width 112 height 20
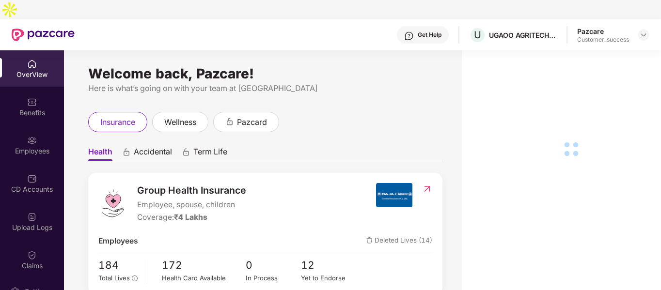
click at [38, 146] on div "Employees" at bounding box center [32, 151] width 64 height 10
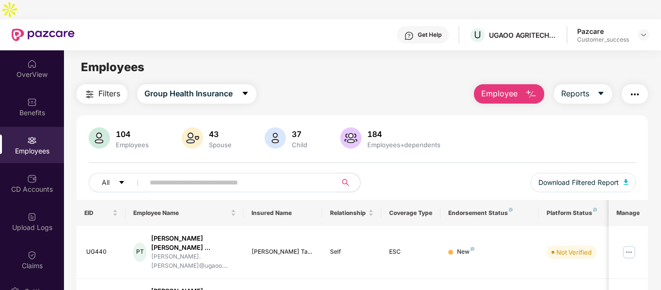
click at [210, 175] on input "text" at bounding box center [237, 182] width 174 height 15
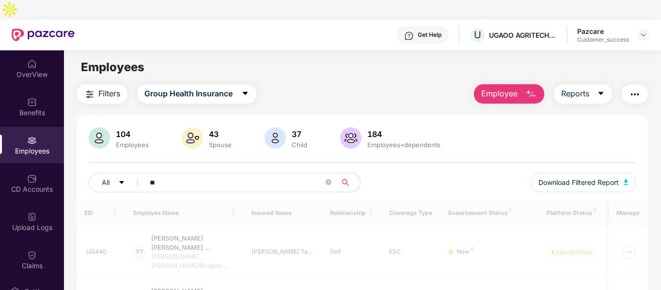
type input "*"
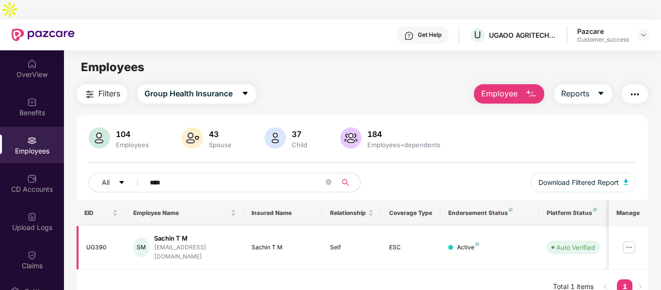
type input "****"
click at [625, 240] on img at bounding box center [628, 247] width 15 height 15
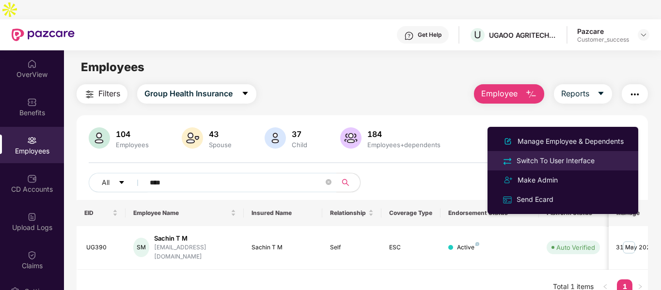
click at [520, 164] on div "Switch To User Interface" at bounding box center [555, 160] width 82 height 11
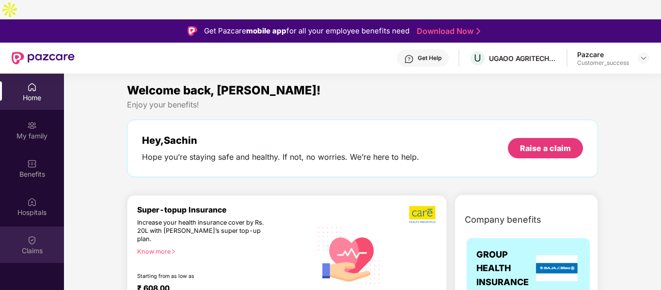
click at [33, 246] on div "Claims" at bounding box center [32, 251] width 64 height 10
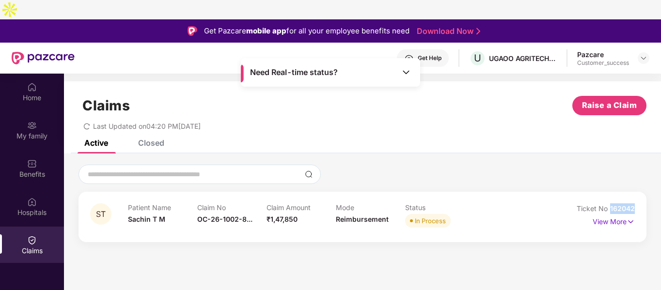
drag, startPoint x: 610, startPoint y: 189, endPoint x: 638, endPoint y: 186, distance: 27.8
click at [638, 192] on div "ST Patient Name [PERSON_NAME] T M Claim No OC-26-1002-8... Claim Amount ₹1,47,8…" at bounding box center [362, 217] width 568 height 50
copy span "162042"
click at [39, 150] on div "Benefits" at bounding box center [32, 168] width 64 height 36
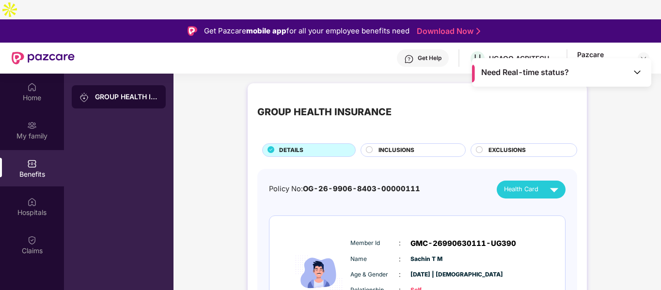
scroll to position [38, 0]
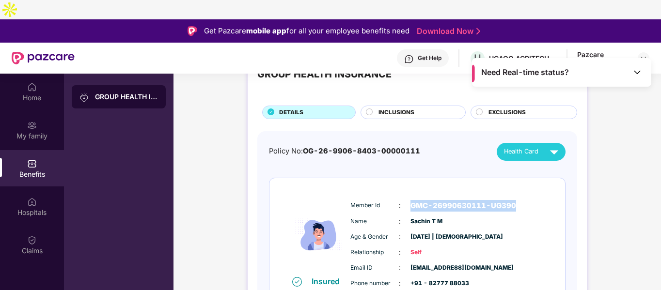
drag, startPoint x: 411, startPoint y: 182, endPoint x: 517, endPoint y: 180, distance: 106.1
click at [517, 195] on div "Member Id : GMC-26990630111-UG390 Name : [PERSON_NAME] Age & Gender : [DATE] | …" at bounding box center [446, 244] width 197 height 99
copy span "GMC-26990630111-UG390"
click at [642, 54] on img at bounding box center [643, 58] width 8 height 8
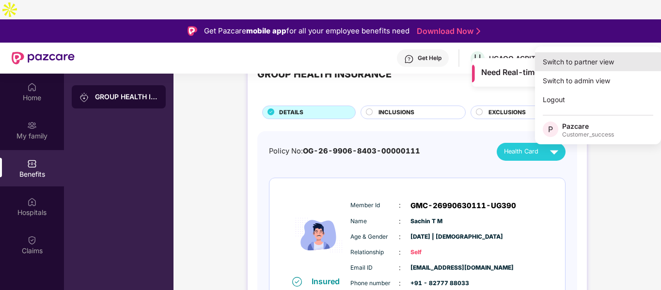
click at [582, 60] on div "Switch to partner view" at bounding box center [598, 61] width 126 height 19
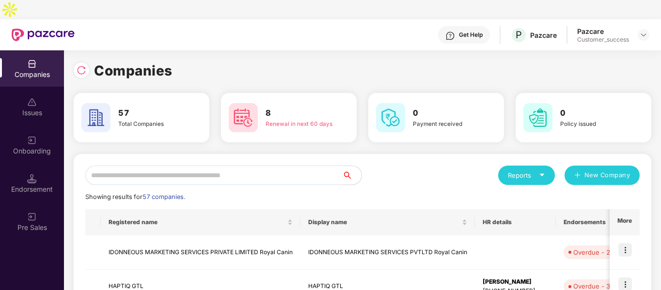
click at [299, 166] on input "text" at bounding box center [213, 175] width 257 height 19
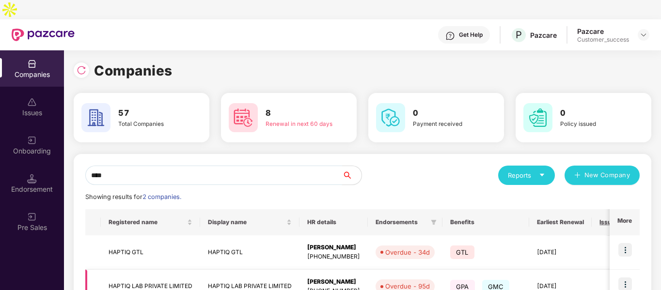
type input "****"
click at [621, 278] on img at bounding box center [625, 285] width 14 height 14
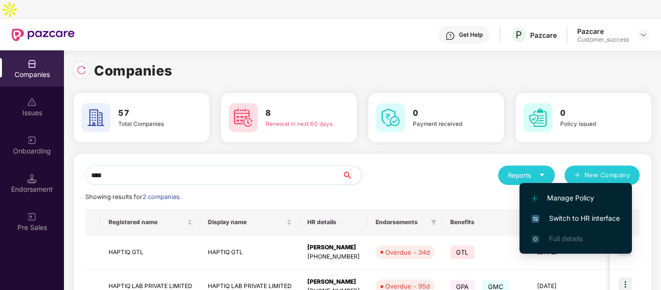
click at [557, 220] on span "Switch to HR interface" at bounding box center [575, 218] width 88 height 11
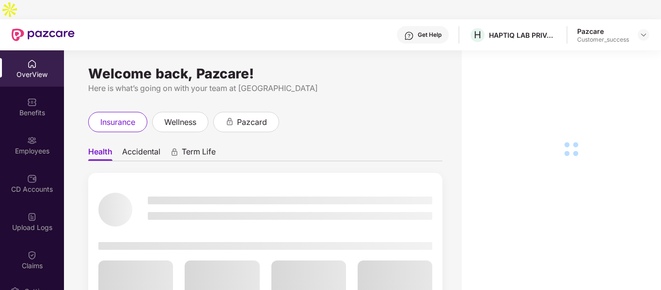
click at [27, 136] on img at bounding box center [32, 141] width 10 height 10
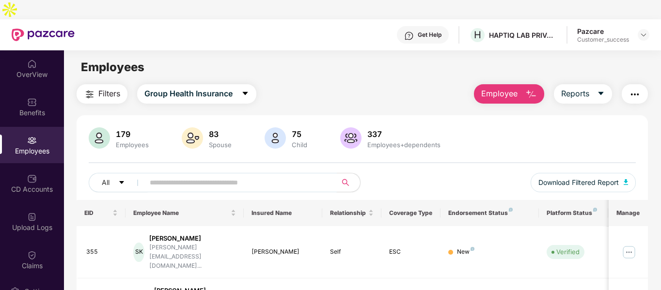
click at [180, 175] on input "text" at bounding box center [237, 182] width 174 height 15
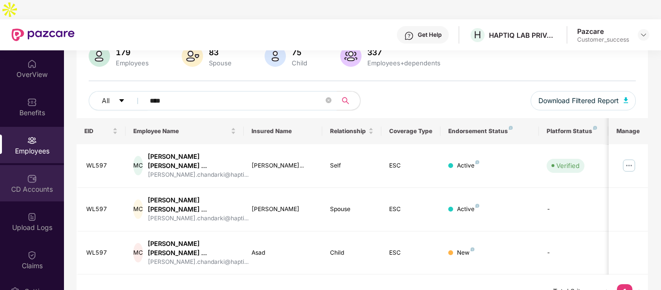
scroll to position [83, 0]
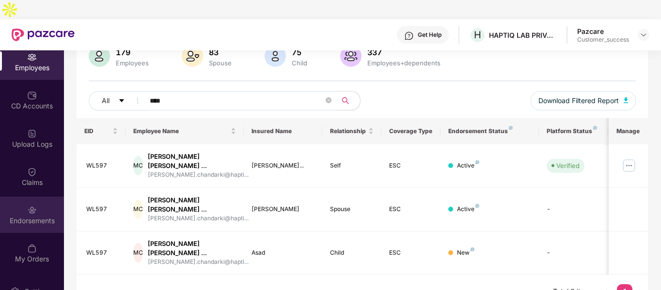
type input "****"
click at [32, 205] on img at bounding box center [32, 210] width 10 height 10
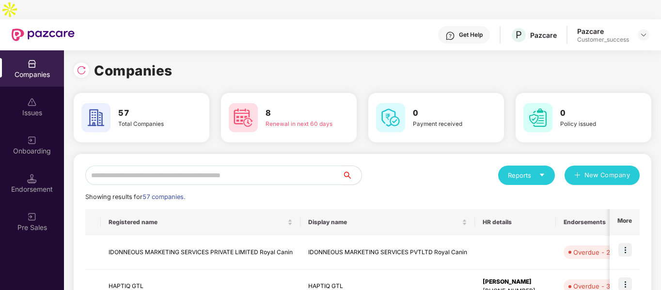
click at [267, 166] on input "text" at bounding box center [213, 175] width 257 height 19
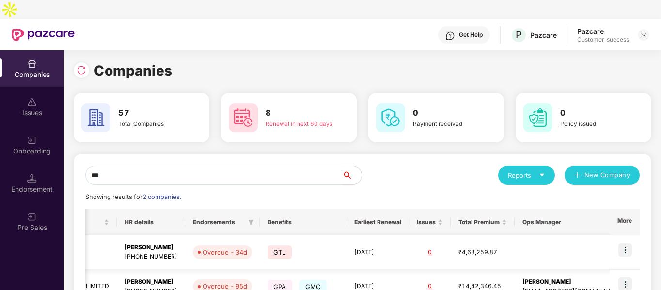
scroll to position [48, 0]
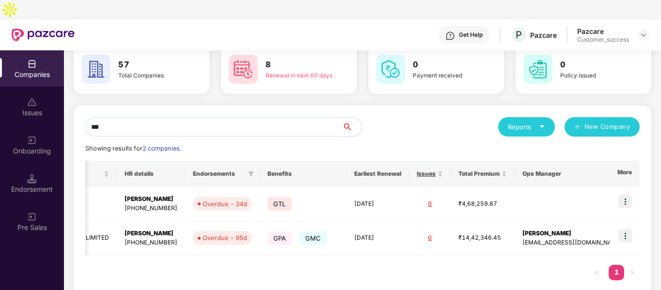
type input "***"
click at [623, 229] on img at bounding box center [625, 236] width 14 height 14
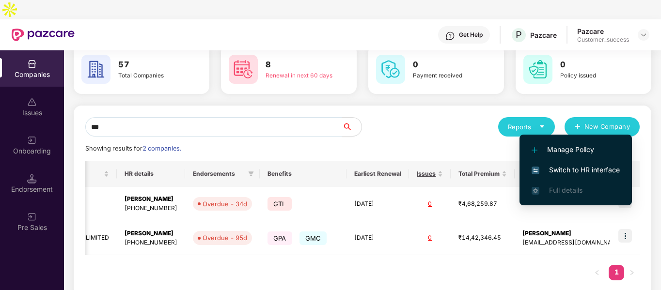
click at [556, 174] on span "Switch to HR interface" at bounding box center [575, 170] width 88 height 11
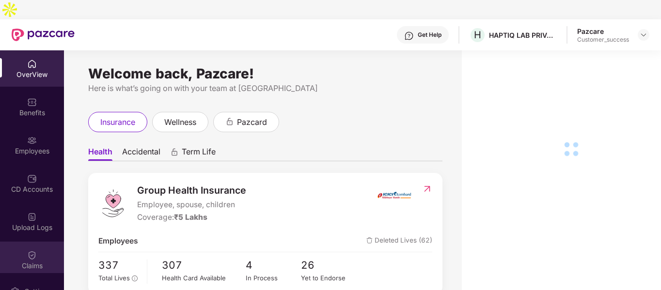
scroll to position [83, 0]
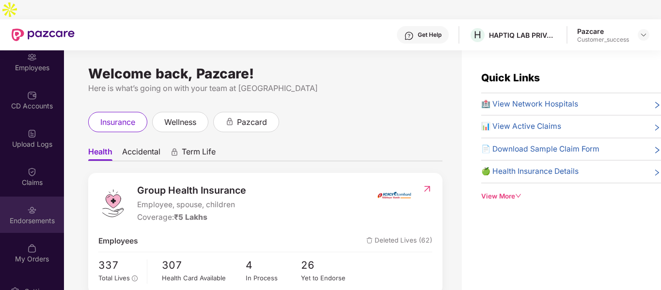
click at [27, 216] on div "Endorsements" at bounding box center [32, 221] width 64 height 10
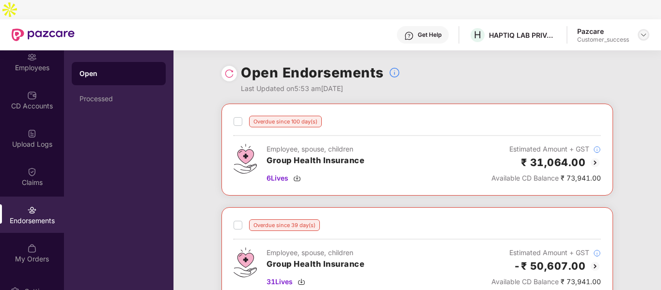
click at [644, 31] on img at bounding box center [643, 35] width 8 height 8
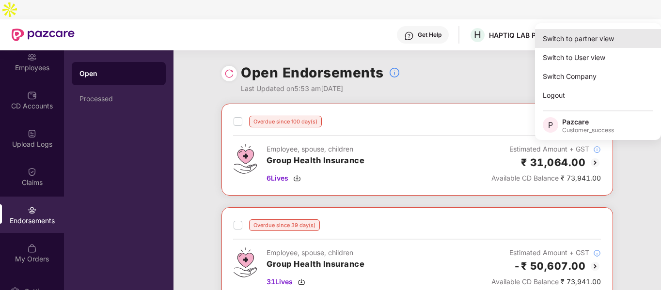
click at [584, 32] on div "Switch to partner view" at bounding box center [598, 38] width 126 height 19
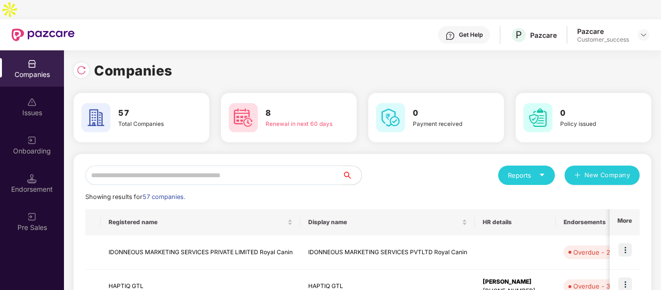
click at [140, 166] on input "text" at bounding box center [213, 175] width 257 height 19
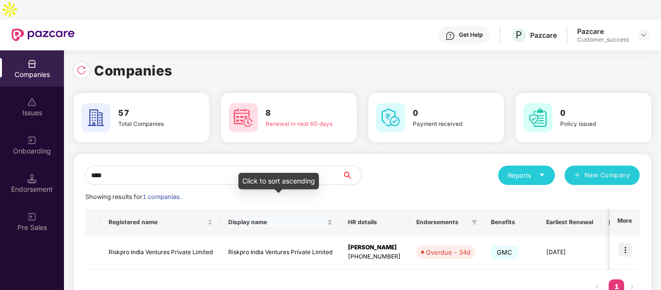
scroll to position [0, 185]
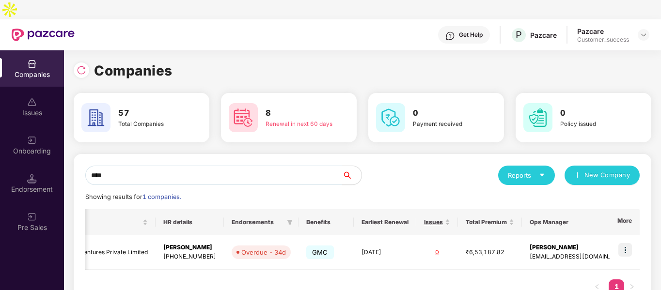
click at [277, 166] on input "****" at bounding box center [213, 175] width 257 height 19
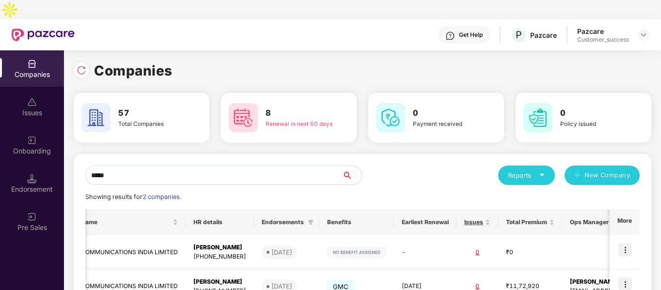
scroll to position [48, 0]
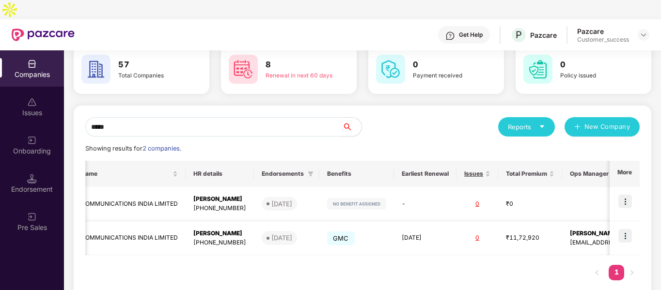
type input "*****"
click at [625, 229] on img at bounding box center [625, 236] width 14 height 14
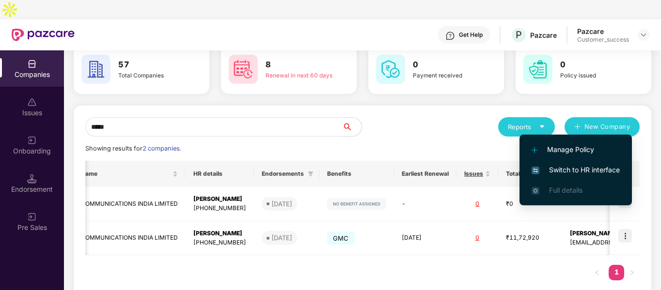
click at [540, 166] on span "Switch to HR interface" at bounding box center [575, 170] width 88 height 11
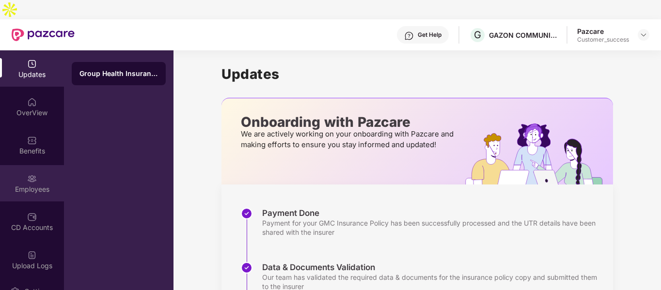
click at [34, 174] on img at bounding box center [32, 179] width 10 height 10
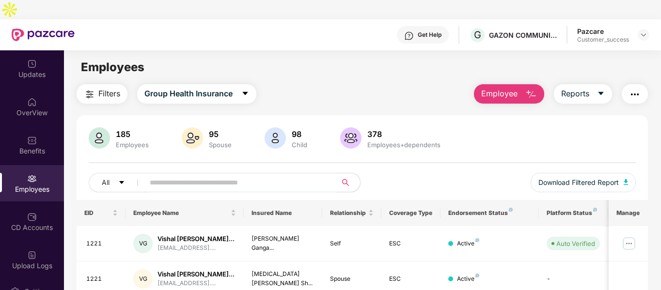
click at [220, 175] on input "text" at bounding box center [237, 182] width 174 height 15
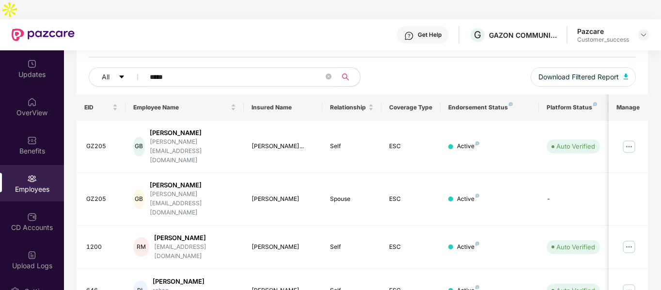
scroll to position [128, 0]
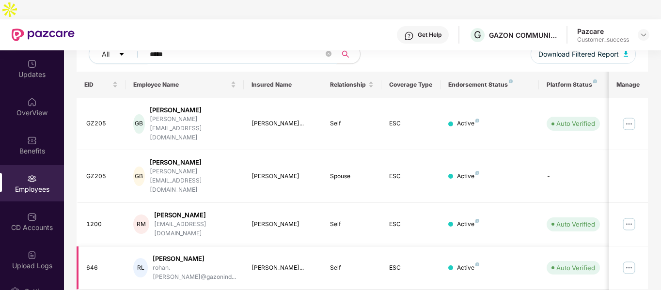
type input "*****"
click at [629, 260] on img at bounding box center [628, 267] width 15 height 15
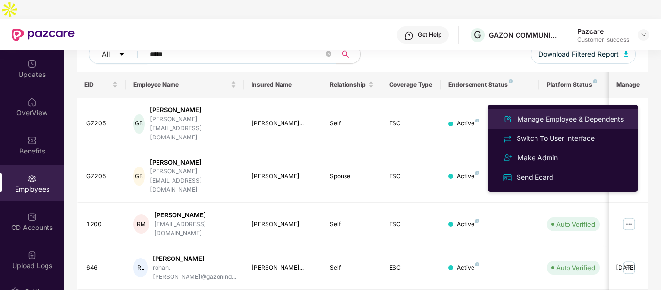
click at [566, 122] on div "Manage Employee & Dependents" at bounding box center [570, 119] width 110 height 11
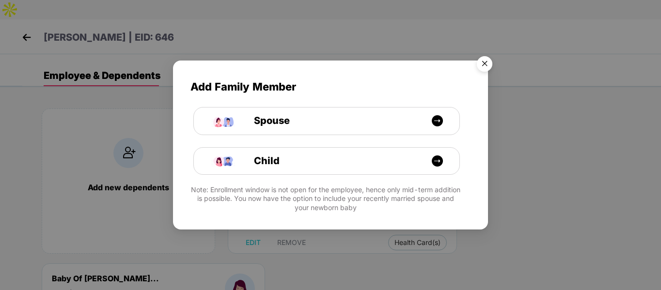
click at [493, 64] on img "Close" at bounding box center [484, 65] width 27 height 27
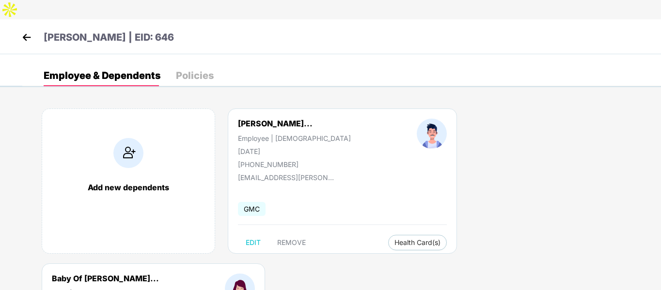
click at [29, 30] on img at bounding box center [26, 37] width 15 height 15
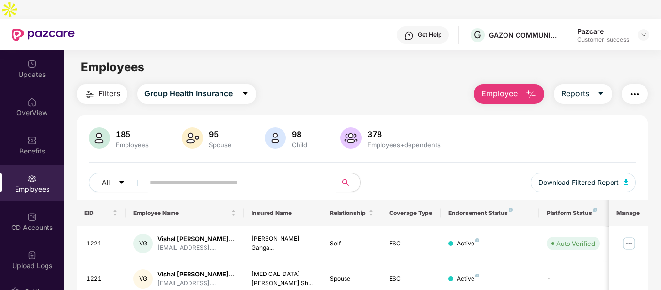
click at [238, 175] on input "text" at bounding box center [237, 182] width 174 height 15
click at [641, 31] on img at bounding box center [643, 35] width 8 height 8
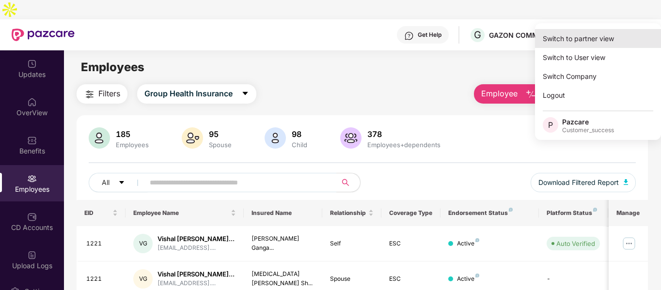
click at [572, 36] on div "Switch to partner view" at bounding box center [598, 38] width 126 height 19
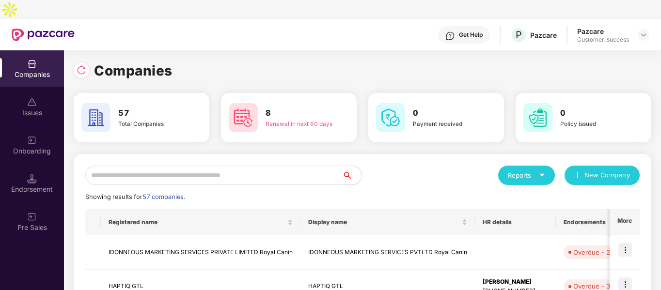
click at [195, 166] on input "text" at bounding box center [213, 175] width 257 height 19
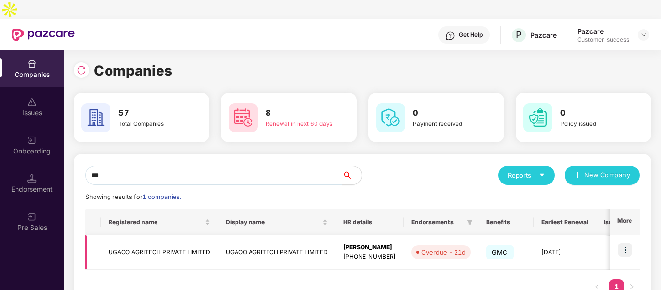
type input "***"
click at [628, 243] on img at bounding box center [625, 250] width 14 height 14
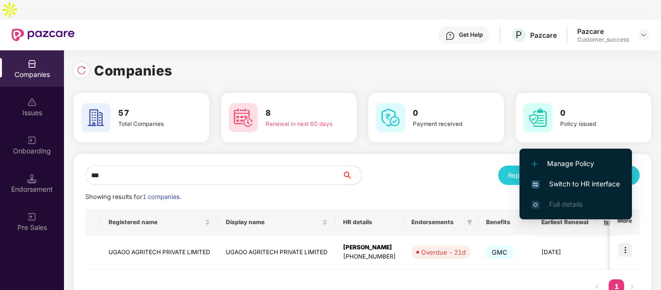
click at [544, 163] on span "Manage Policy" at bounding box center [575, 163] width 88 height 11
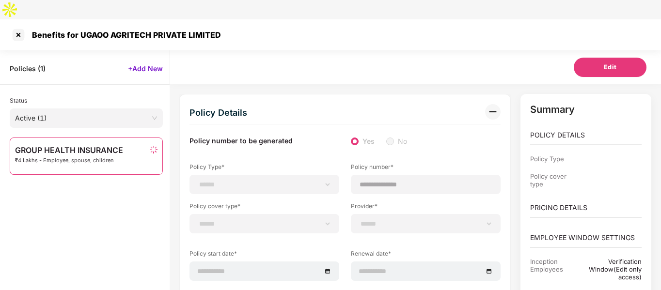
select select "**********"
select select "*"
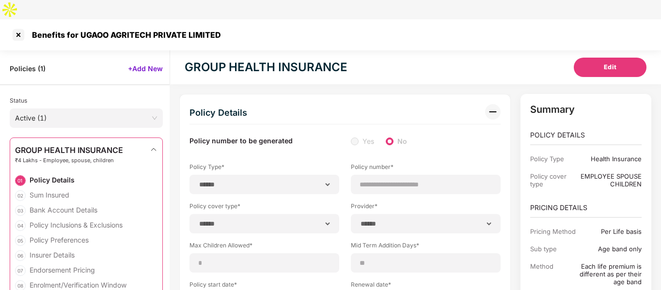
select select "**********"
type input "**********"
select select "**********"
type input "**********"
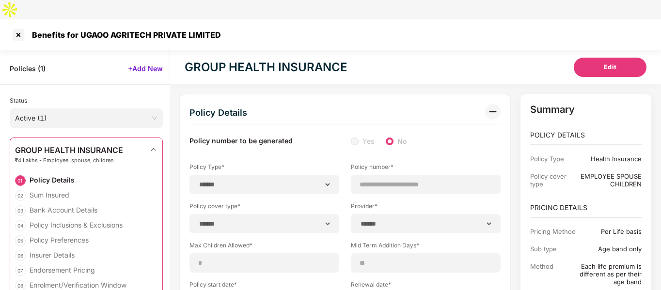
type input "**"
type input "***"
type input "*"
type input "**"
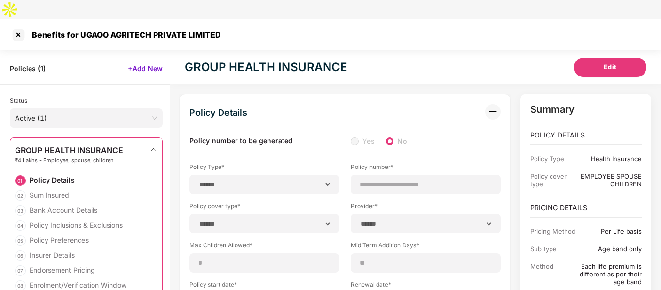
select select "*****"
type input "******"
type input "**********"
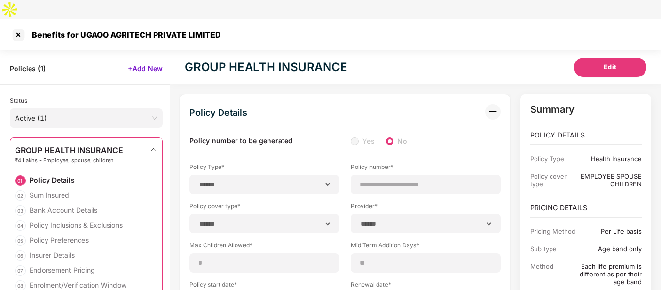
select select "******"
type input "*****"
select select "********"
select select "*****"
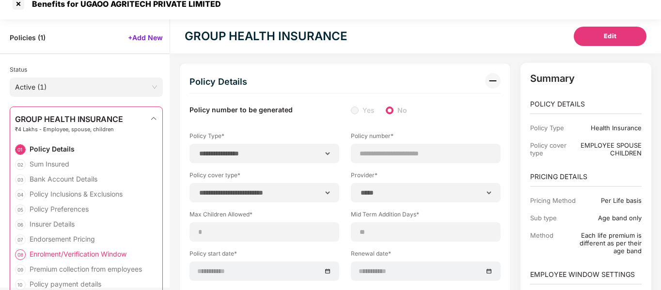
click at [77, 249] on div "Enrolment/Verification Window" at bounding box center [78, 253] width 97 height 9
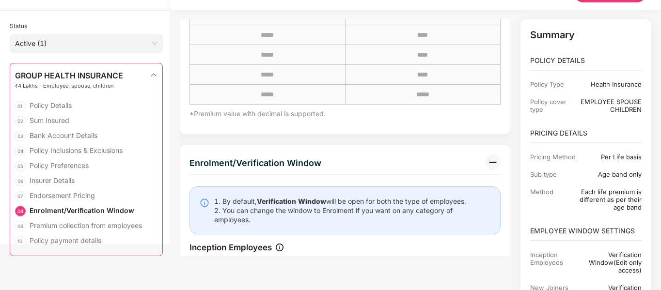
scroll to position [0, 0]
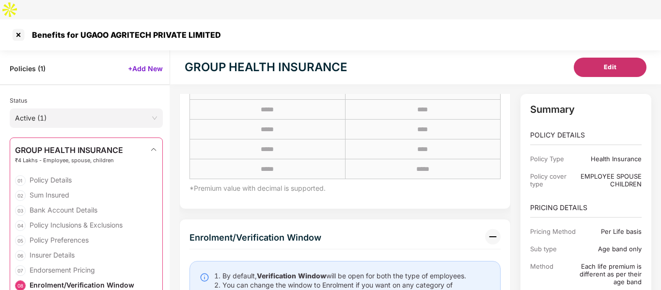
click at [584, 58] on button "Edit" at bounding box center [609, 67] width 73 height 19
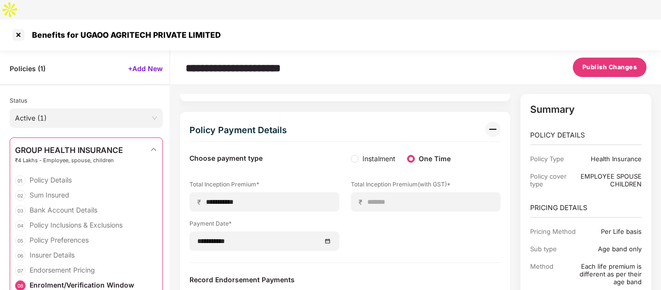
scroll to position [4151, 0]
click at [19, 27] on div at bounding box center [18, 34] width 15 height 15
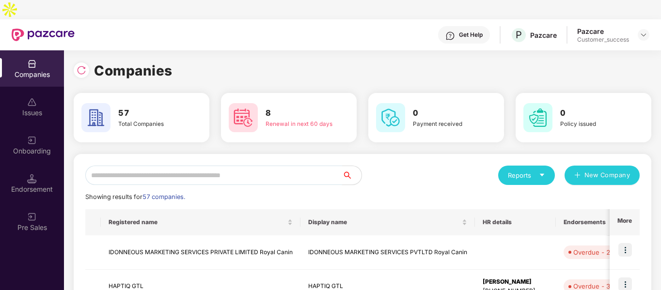
click at [197, 166] on input "text" at bounding box center [213, 175] width 257 height 19
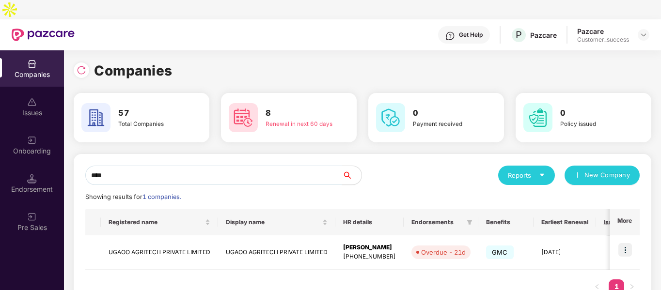
scroll to position [15, 0]
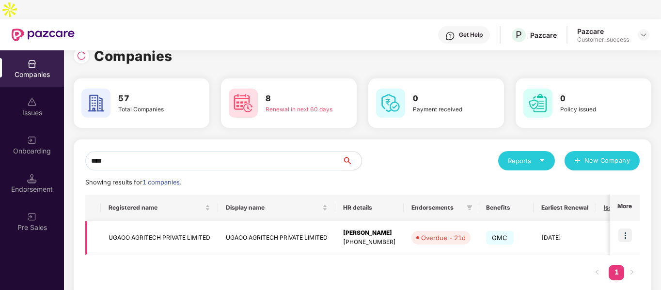
type input "****"
click at [624, 229] on img at bounding box center [625, 236] width 14 height 14
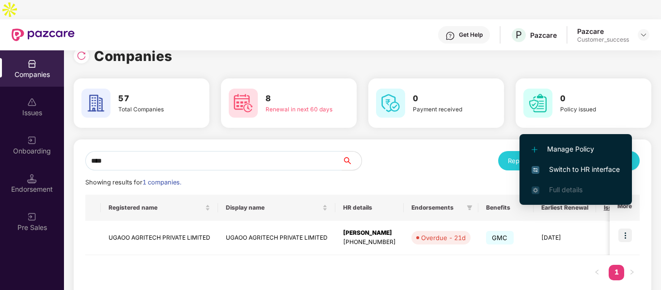
click at [549, 167] on span "Switch to HR interface" at bounding box center [575, 169] width 88 height 11
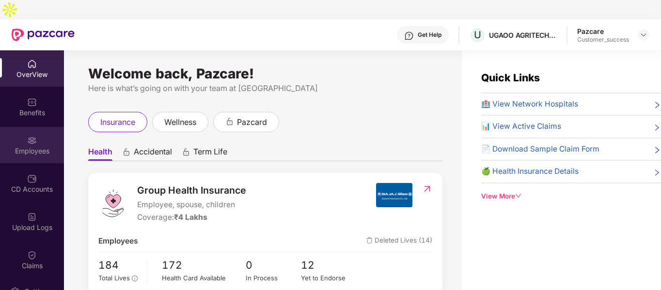
click at [23, 127] on div "Employees" at bounding box center [32, 145] width 64 height 36
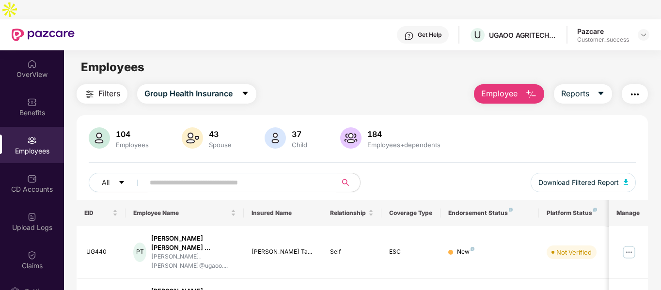
click at [170, 175] on input "text" at bounding box center [237, 182] width 174 height 15
paste input "*****"
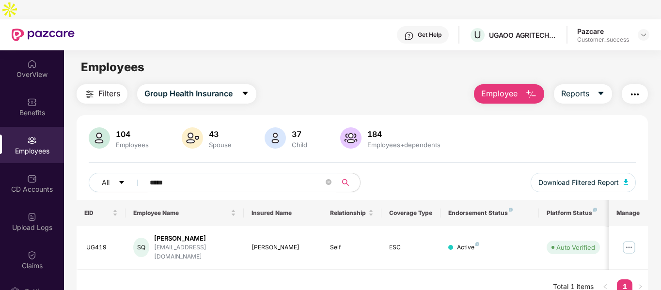
type input "*****"
click at [42, 70] on div "OverView" at bounding box center [32, 75] width 64 height 10
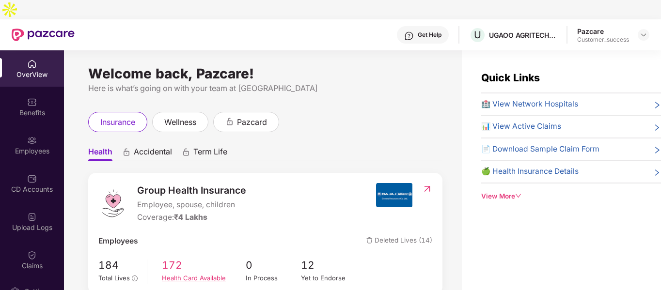
scroll to position [41, 0]
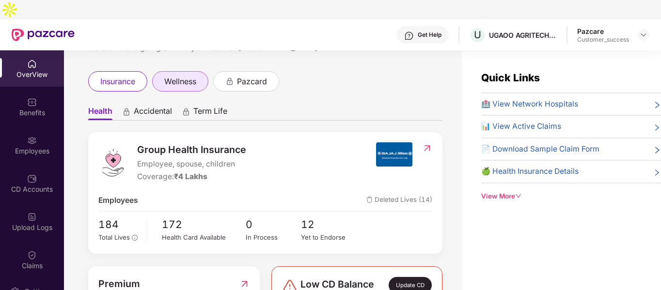
click at [184, 76] on span "wellness" at bounding box center [180, 82] width 32 height 12
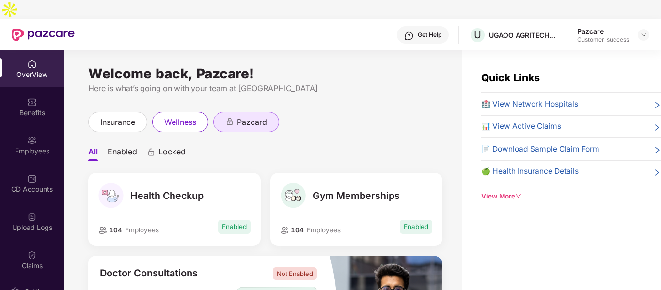
click at [241, 116] on span "pazcard" at bounding box center [252, 122] width 30 height 12
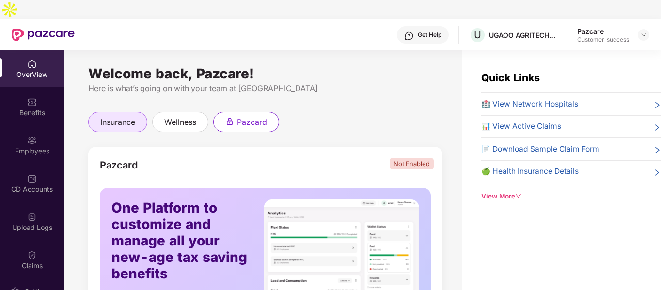
click at [104, 116] on span "insurance" at bounding box center [117, 122] width 35 height 12
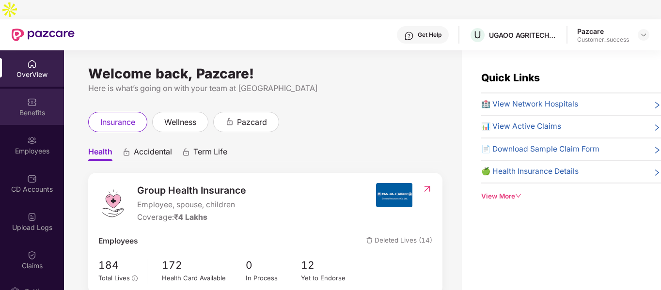
click at [2, 89] on div "Benefits" at bounding box center [32, 107] width 64 height 36
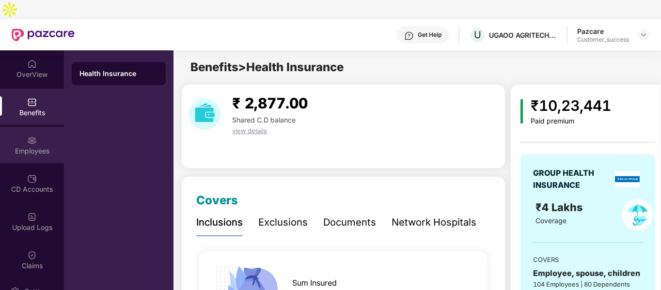
click at [46, 137] on div "Employees" at bounding box center [32, 145] width 64 height 36
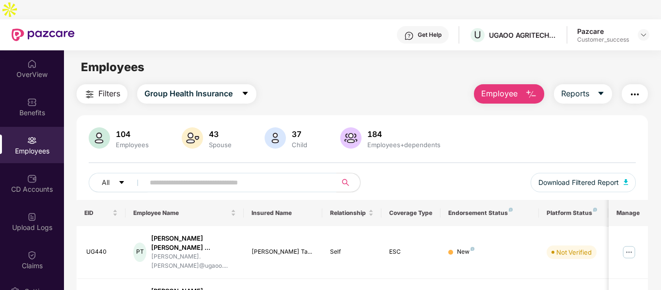
click at [532, 89] on img "button" at bounding box center [531, 95] width 12 height 12
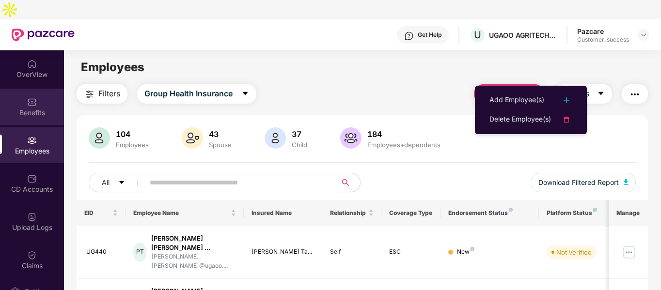
click at [38, 89] on div "Benefits" at bounding box center [32, 107] width 64 height 36
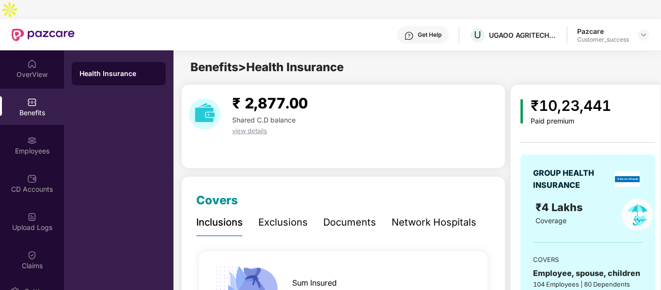
click at [432, 215] on div "Network Hospitals" at bounding box center [433, 222] width 85 height 15
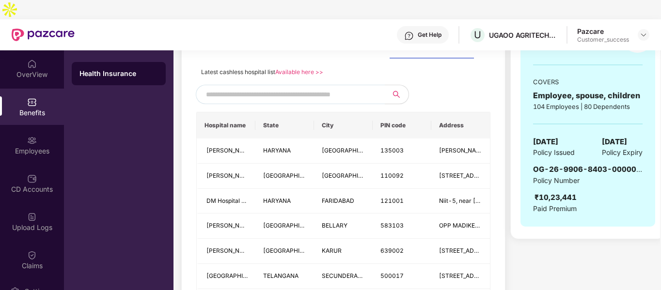
scroll to position [178, 0]
click at [264, 87] on input "text" at bounding box center [289, 94] width 166 height 15
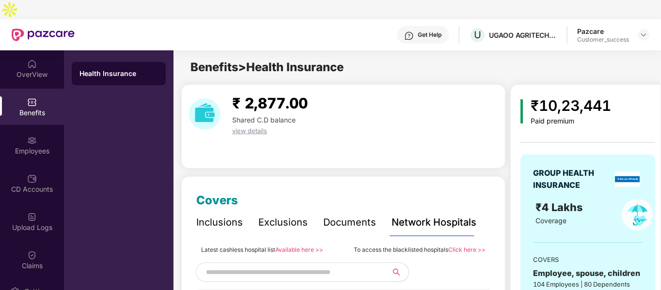
click at [336, 215] on div "Documents" at bounding box center [349, 222] width 53 height 15
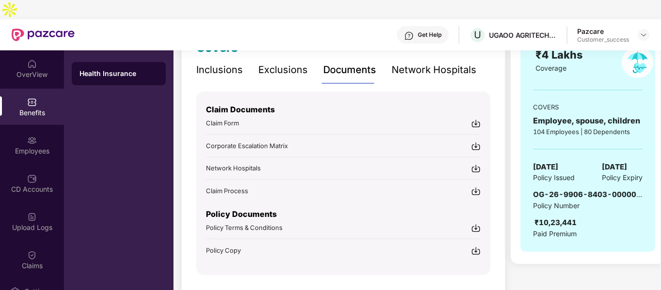
scroll to position [154, 0]
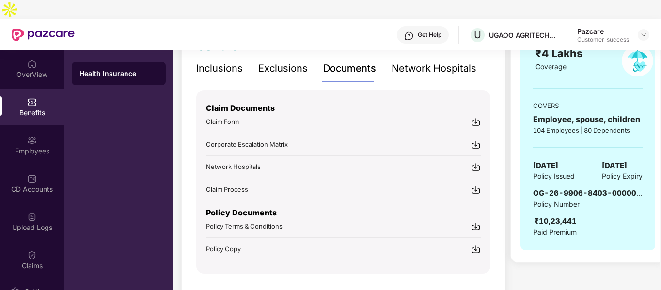
click at [473, 185] on img at bounding box center [476, 190] width 10 height 10
click at [647, 31] on img at bounding box center [643, 35] width 8 height 8
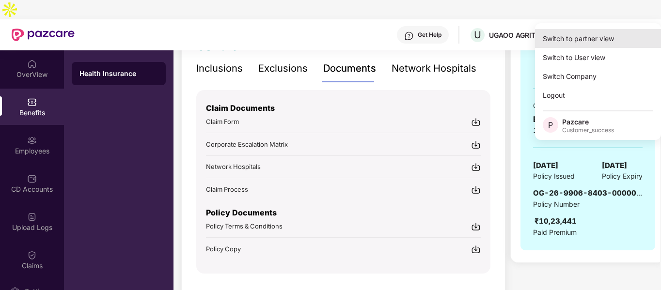
click at [585, 41] on div "Switch to partner view" at bounding box center [598, 38] width 126 height 19
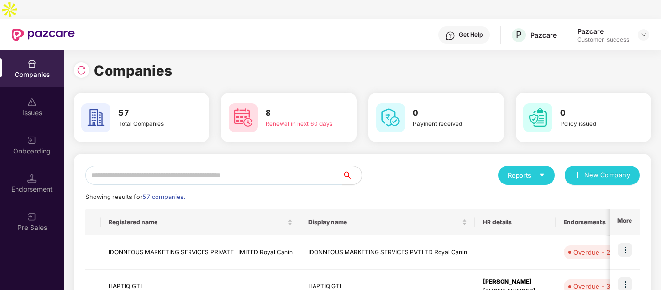
click at [207, 166] on input "text" at bounding box center [213, 175] width 257 height 19
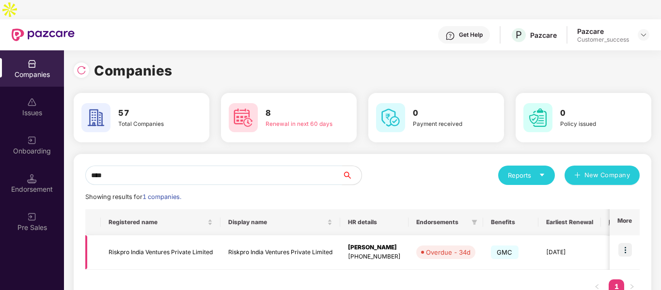
type input "****"
click at [186, 235] on td "Riskpro India Ventures Private Limited" at bounding box center [161, 252] width 120 height 34
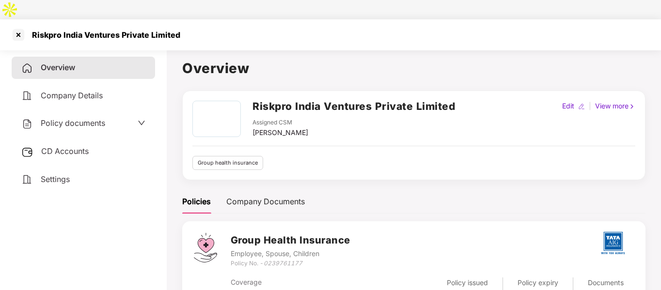
click at [92, 118] on span "Policy documents" at bounding box center [73, 123] width 64 height 10
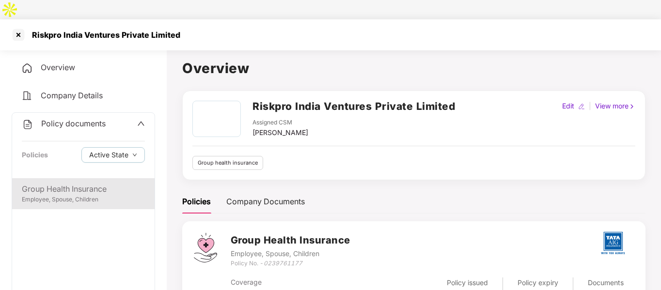
click at [54, 183] on div "Group Health Insurance" at bounding box center [83, 189] width 123 height 12
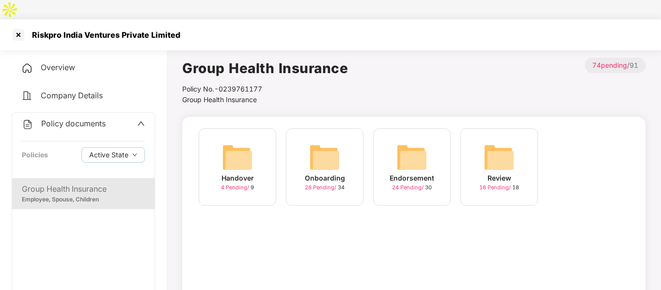
click at [327, 128] on div "Onboarding 28 Pending / 34" at bounding box center [324, 166] width 77 height 77
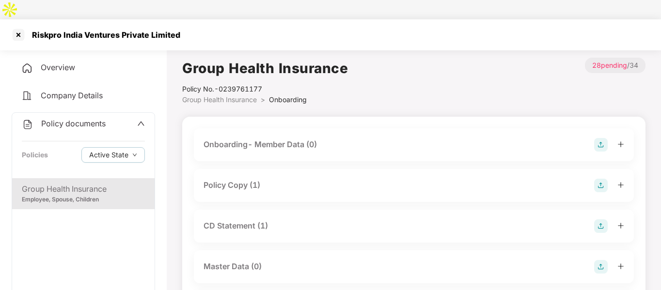
click at [262, 179] on div "Policy Copy (1)" at bounding box center [413, 186] width 420 height 14
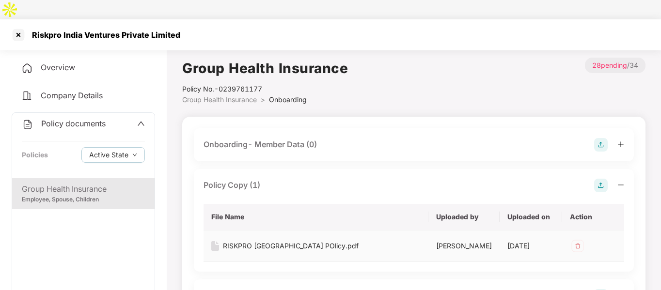
click at [249, 241] on div "RISKPRO [GEOGRAPHIC_DATA] POlicy.pdf" at bounding box center [291, 246] width 136 height 11
click at [16, 27] on div at bounding box center [18, 34] width 15 height 15
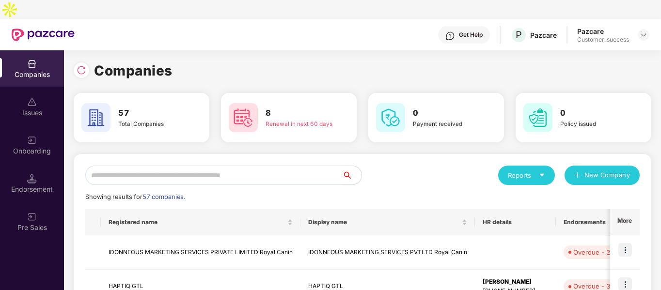
click at [189, 166] on input "text" at bounding box center [213, 175] width 257 height 19
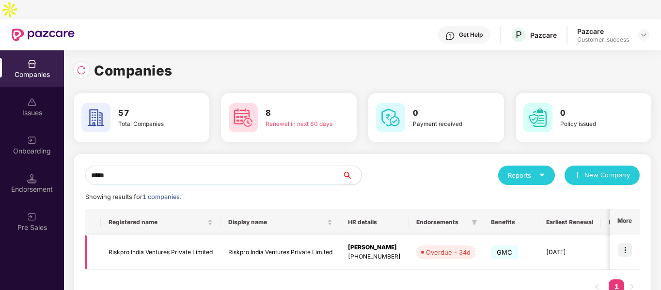
type input "*****"
click at [624, 243] on img at bounding box center [625, 250] width 14 height 14
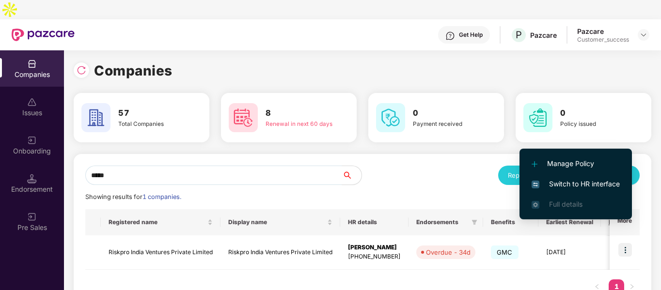
click at [534, 182] on img at bounding box center [535, 185] width 8 height 8
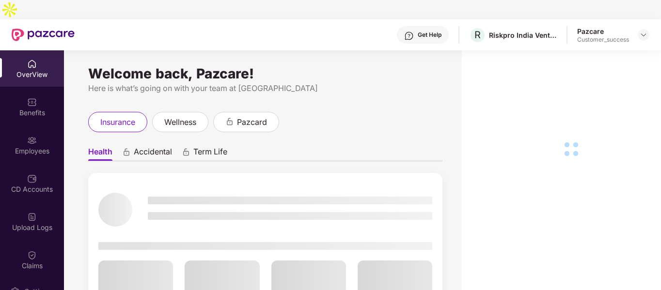
click at [41, 146] on div "Employees" at bounding box center [32, 151] width 64 height 10
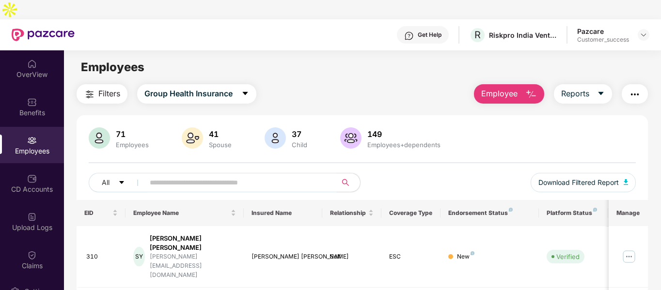
click at [208, 175] on input "text" at bounding box center [237, 182] width 174 height 15
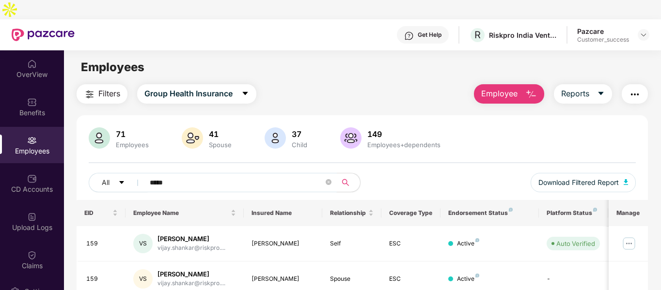
scroll to position [31, 0]
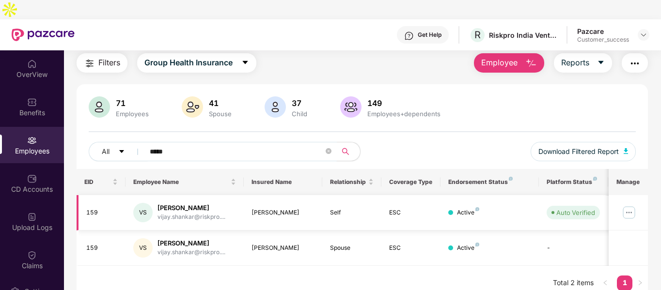
type input "*****"
click at [89, 208] on div "159" at bounding box center [102, 212] width 32 height 9
copy div "159"
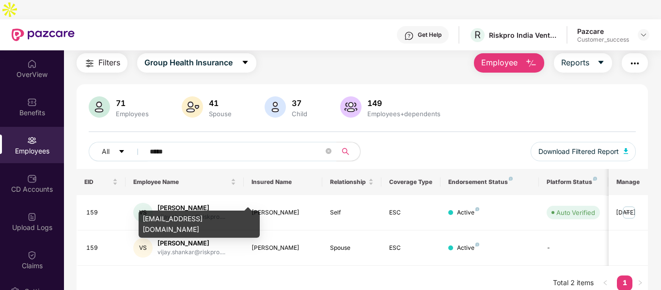
click at [171, 221] on div "[EMAIL_ADDRESS][DOMAIN_NAME]" at bounding box center [199, 224] width 121 height 27
copy div "[EMAIL_ADDRESS][DOMAIN_NAME]"
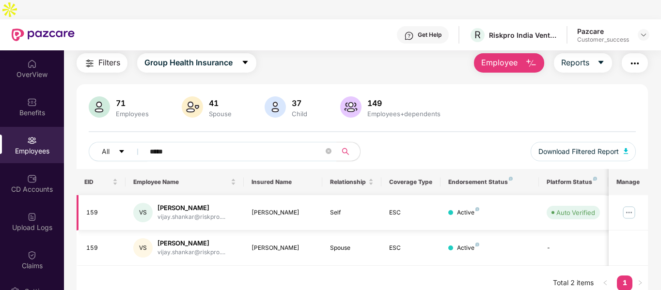
click at [632, 205] on img at bounding box center [628, 212] width 15 height 15
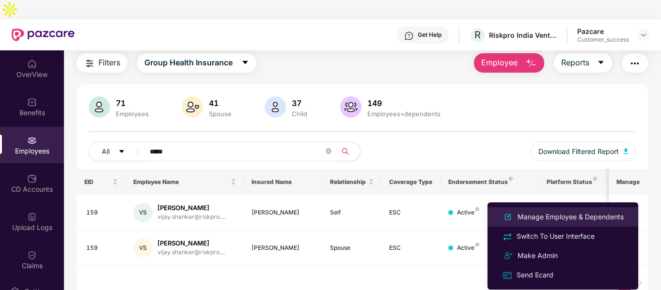
click at [526, 211] on div "Manage Employee & Dependents" at bounding box center [562, 217] width 125 height 12
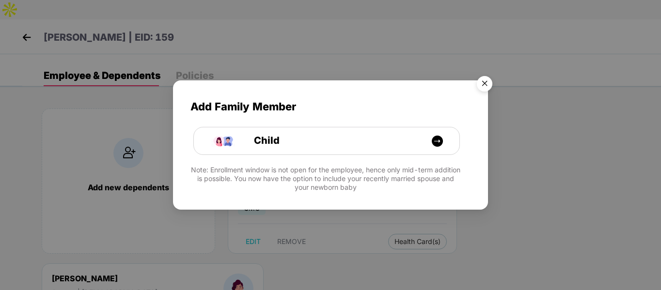
click at [483, 88] on img "Close" at bounding box center [484, 85] width 27 height 27
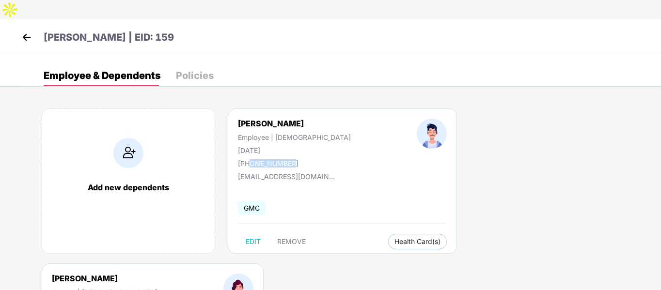
drag, startPoint x: 249, startPoint y: 143, endPoint x: 311, endPoint y: 148, distance: 62.2
click at [311, 148] on div "[PERSON_NAME] Employee | [DEMOGRAPHIC_DATA] [DATE] [PHONE_NUMBER]" at bounding box center [294, 143] width 179 height 49
copy div "9884481812"
click at [31, 30] on img at bounding box center [26, 37] width 15 height 15
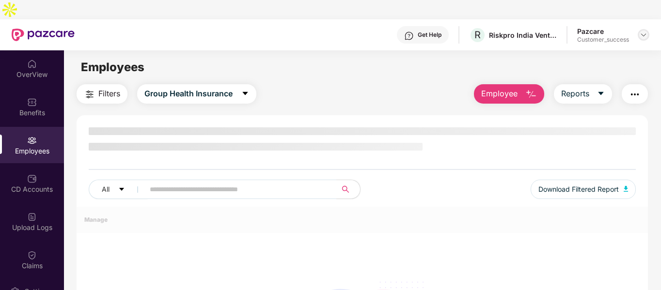
click at [645, 31] on img at bounding box center [643, 35] width 8 height 8
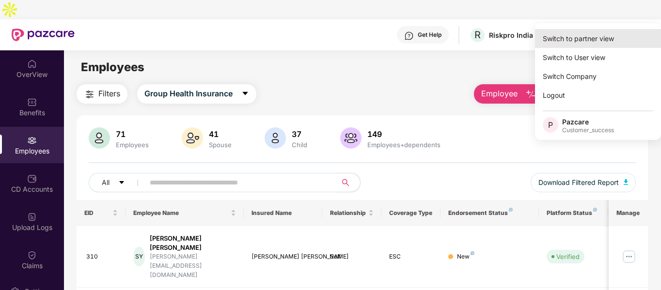
click at [573, 37] on div "Switch to partner view" at bounding box center [598, 38] width 126 height 19
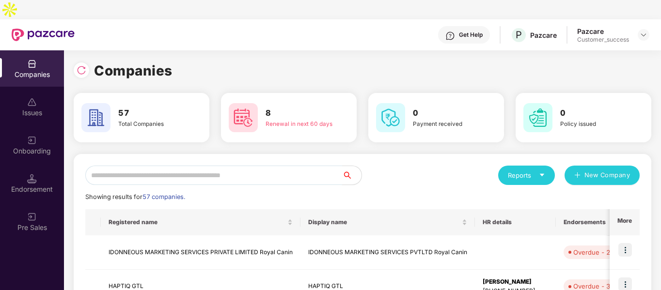
click at [261, 166] on input "text" at bounding box center [213, 175] width 257 height 19
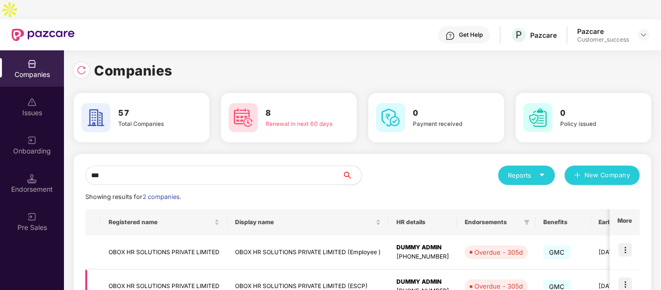
scroll to position [48, 0]
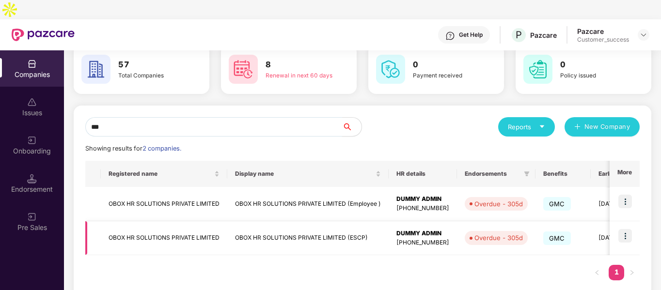
type input "***"
click at [627, 229] on img at bounding box center [625, 236] width 14 height 14
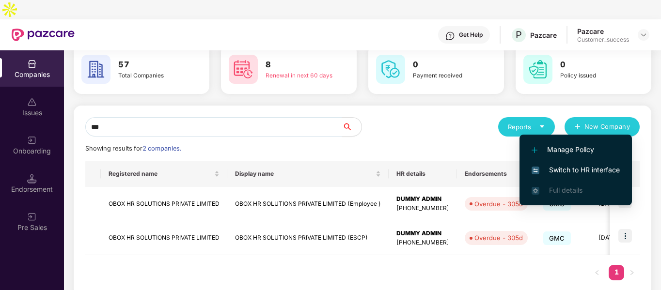
click at [557, 172] on span "Switch to HR interface" at bounding box center [575, 170] width 88 height 11
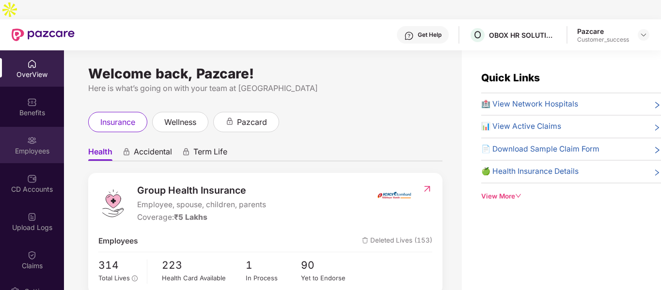
click at [37, 146] on div "Employees" at bounding box center [32, 151] width 64 height 10
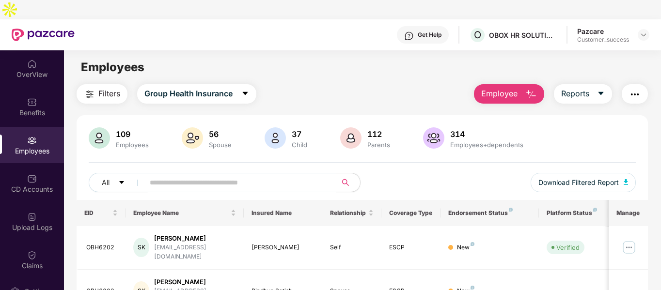
click at [182, 174] on div "All Download Filtered Report" at bounding box center [362, 186] width 547 height 27
click at [215, 175] on input "text" at bounding box center [237, 182] width 174 height 15
type input "*"
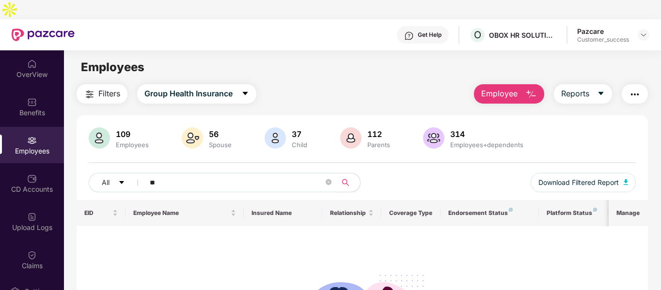
type input "*"
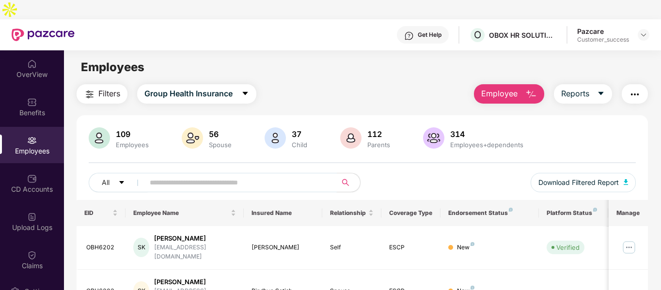
paste input "*******"
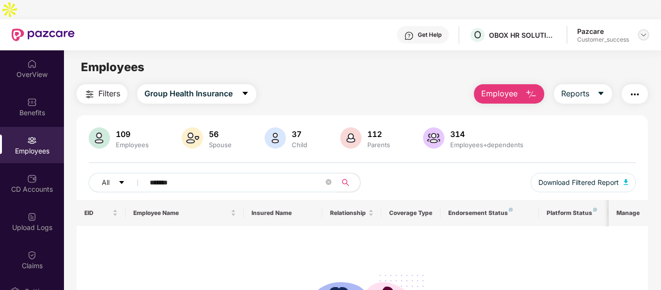
type input "*******"
click at [643, 31] on img at bounding box center [643, 35] width 8 height 8
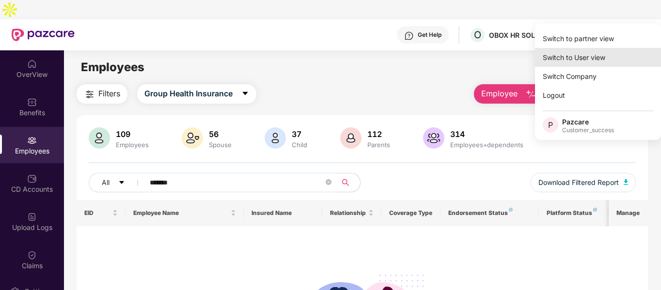
click at [558, 51] on div "Switch to User view" at bounding box center [598, 57] width 126 height 19
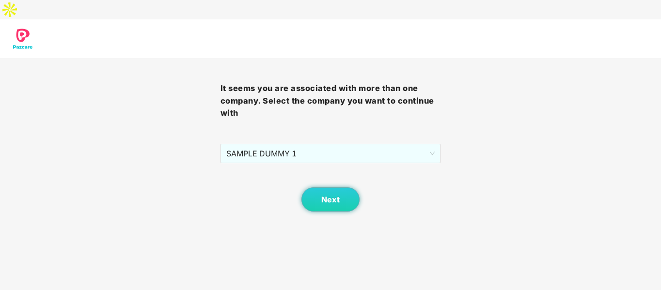
click at [558, 51] on div "It seems you are associated with more than one company. Select the company you …" at bounding box center [330, 115] width 661 height 192
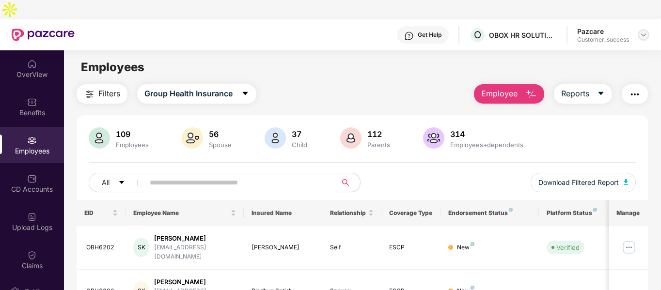
click at [641, 31] on img at bounding box center [643, 35] width 8 height 8
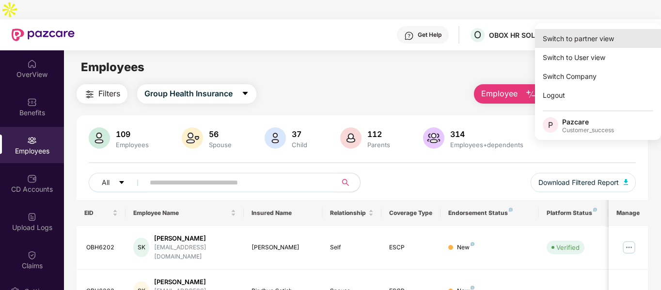
click at [592, 39] on div "Switch to partner view" at bounding box center [598, 38] width 126 height 19
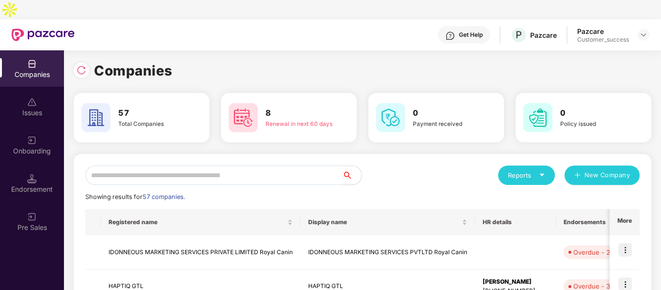
click at [215, 166] on input "text" at bounding box center [213, 175] width 257 height 19
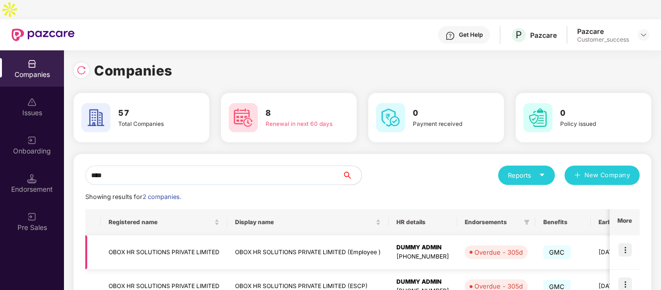
scroll to position [48, 0]
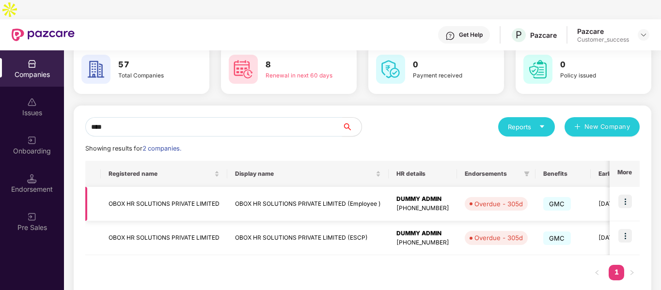
type input "****"
click at [625, 195] on img at bounding box center [625, 202] width 14 height 14
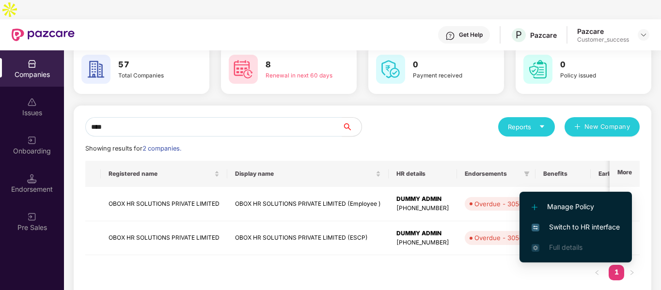
click at [576, 222] on span "Switch to HR interface" at bounding box center [575, 227] width 88 height 11
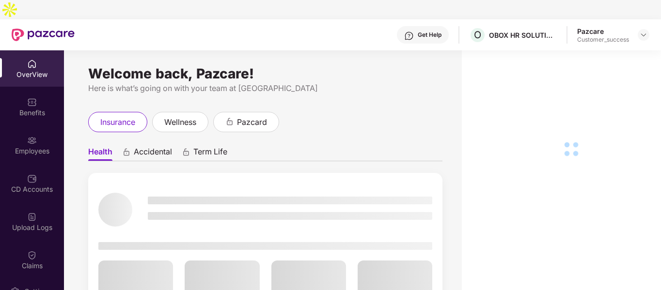
click at [24, 138] on div "Employees" at bounding box center [32, 145] width 64 height 36
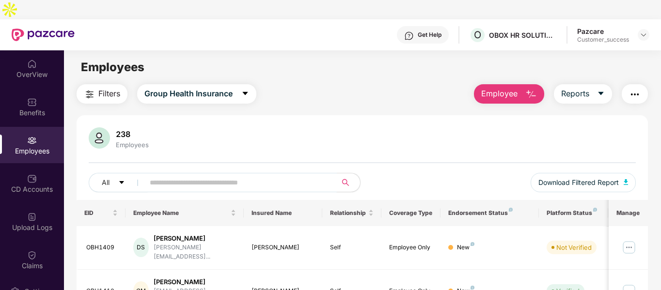
click at [210, 175] on input "text" at bounding box center [237, 182] width 174 height 15
paste input "*******"
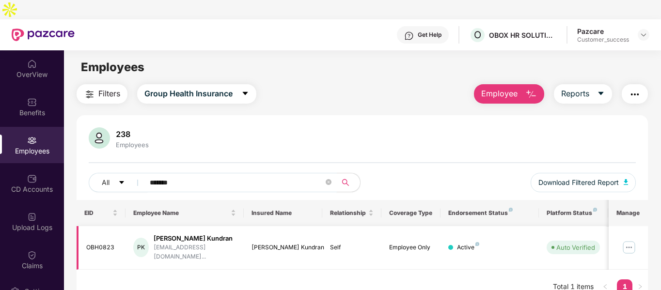
type input "*******"
click at [634, 240] on img at bounding box center [628, 247] width 15 height 15
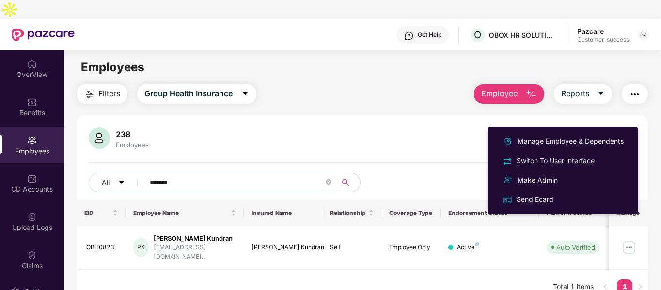
click at [300, 127] on div "238 Employees" at bounding box center [362, 138] width 547 height 23
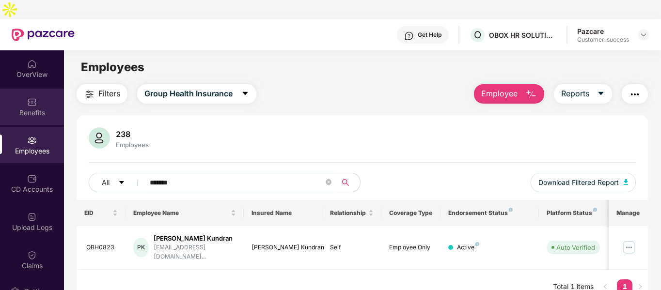
click at [39, 108] on div "Benefits" at bounding box center [32, 113] width 64 height 10
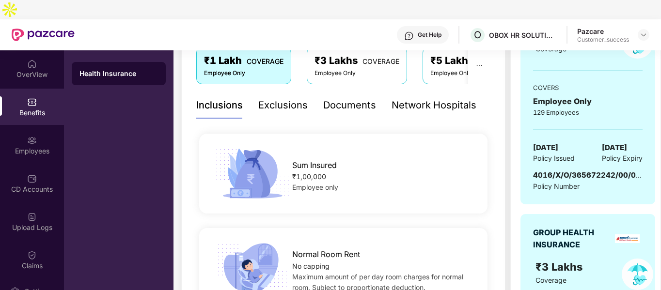
scroll to position [172, 0]
click at [543, 170] on span "4016/X/O/365672242/00/000" at bounding box center [589, 174] width 112 height 9
click at [574, 170] on span "4016/X/O/365672242/00/000" at bounding box center [589, 174] width 112 height 9
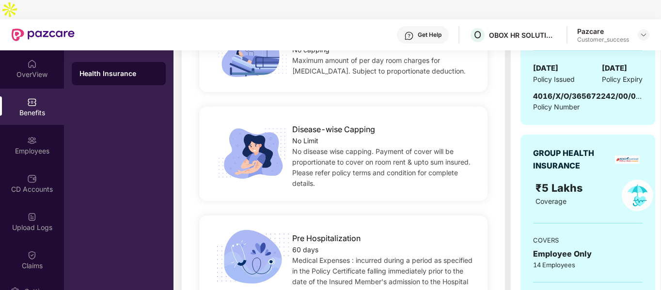
scroll to position [486, 0]
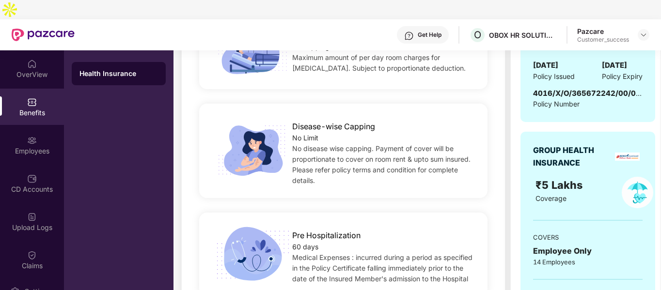
click at [550, 89] on span "4016/X/O/365672242/00/000" at bounding box center [589, 93] width 112 height 9
click at [641, 31] on img at bounding box center [643, 35] width 8 height 8
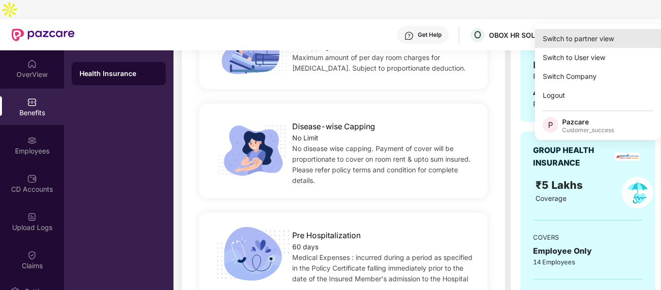
click at [570, 36] on div "Switch to partner view" at bounding box center [598, 38] width 126 height 19
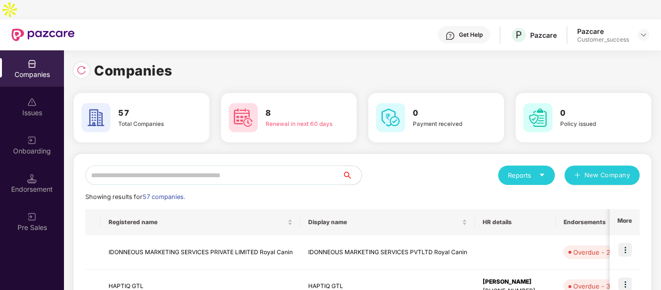
click at [148, 166] on input "text" at bounding box center [213, 175] width 257 height 19
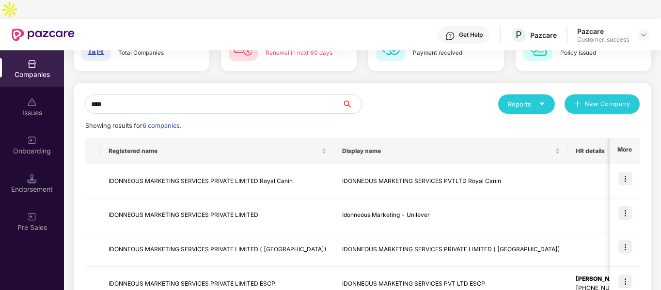
scroll to position [73, 0]
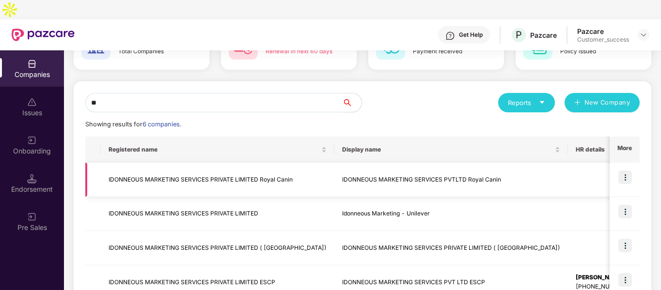
type input "*"
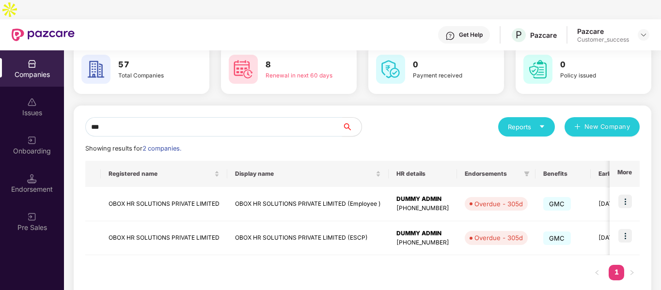
scroll to position [48, 0]
type input "****"
click at [144, 195] on td "OBOX HR SOLUTIONS PRIVATE LIMITED" at bounding box center [164, 204] width 126 height 34
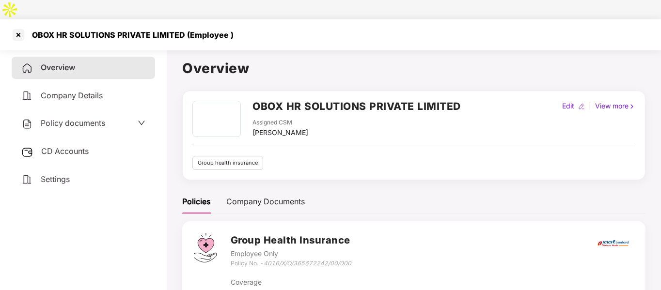
scroll to position [46, 0]
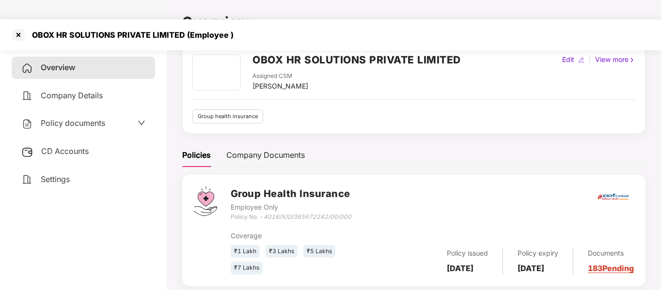
click at [262, 213] on div "Policy No. - 4016/X/O/365672242/00/000" at bounding box center [291, 217] width 121 height 9
drag, startPoint x: 264, startPoint y: 196, endPoint x: 358, endPoint y: 196, distance: 93.5
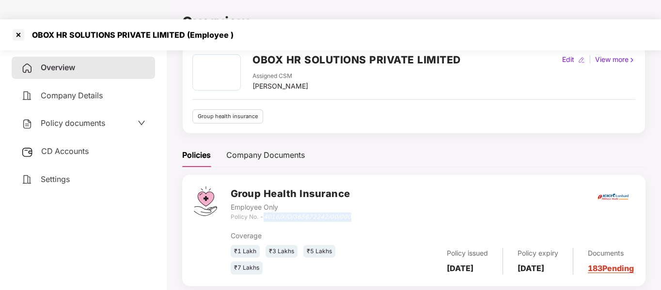
click at [358, 196] on div "Group Health Insurance Employee Only Policy No. - 4016/X/O/365672242/00/000" at bounding box center [432, 203] width 403 height 35
click at [22, 27] on div at bounding box center [18, 34] width 15 height 15
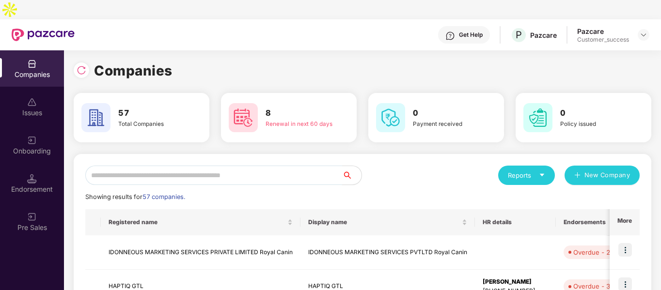
click at [239, 166] on input "text" at bounding box center [213, 175] width 257 height 19
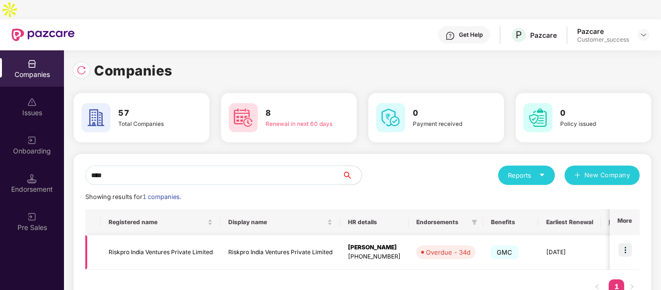
type input "****"
click at [625, 243] on img at bounding box center [625, 250] width 14 height 14
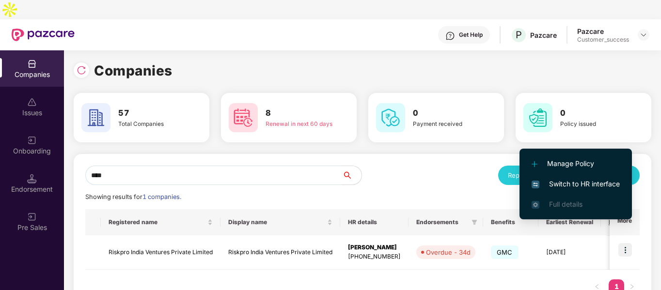
click at [538, 186] on img at bounding box center [535, 185] width 8 height 8
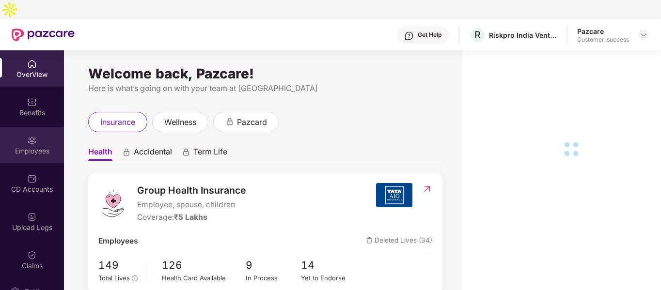
click at [30, 136] on img at bounding box center [32, 141] width 10 height 10
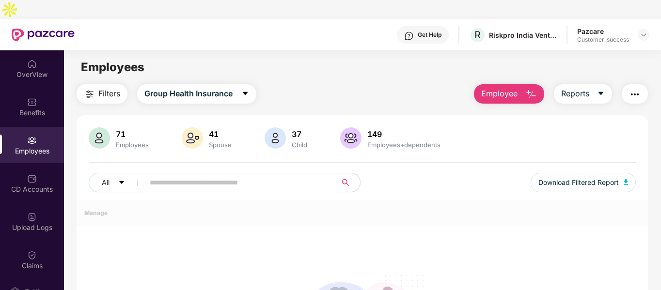
click at [30, 136] on img at bounding box center [32, 141] width 10 height 10
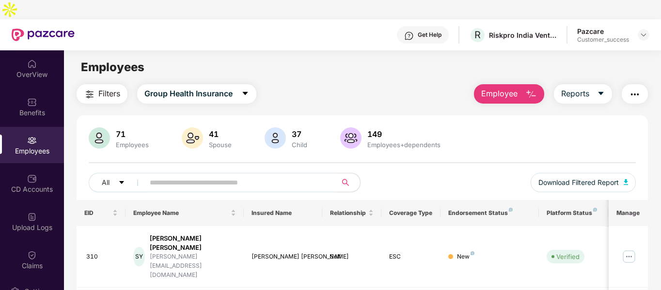
click at [188, 175] on input "text" at bounding box center [237, 182] width 174 height 15
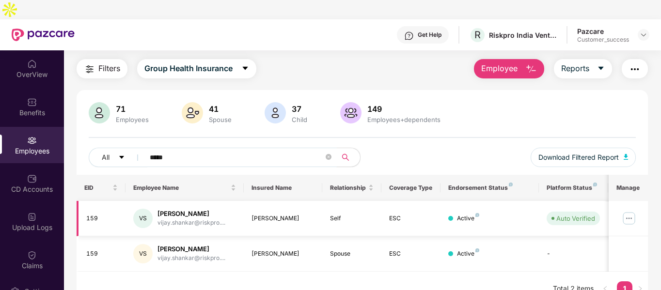
scroll to position [26, 0]
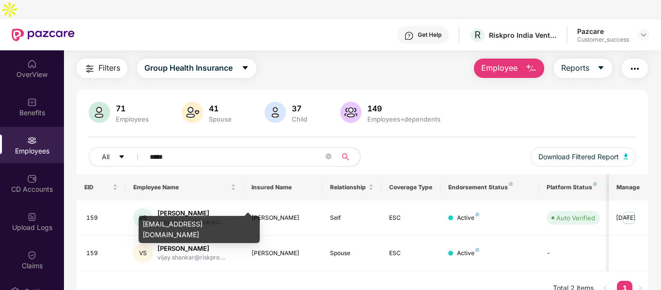
type input "*****"
click at [178, 220] on div "[EMAIL_ADDRESS][DOMAIN_NAME]" at bounding box center [199, 229] width 121 height 27
